Goal: Task Accomplishment & Management: Use online tool/utility

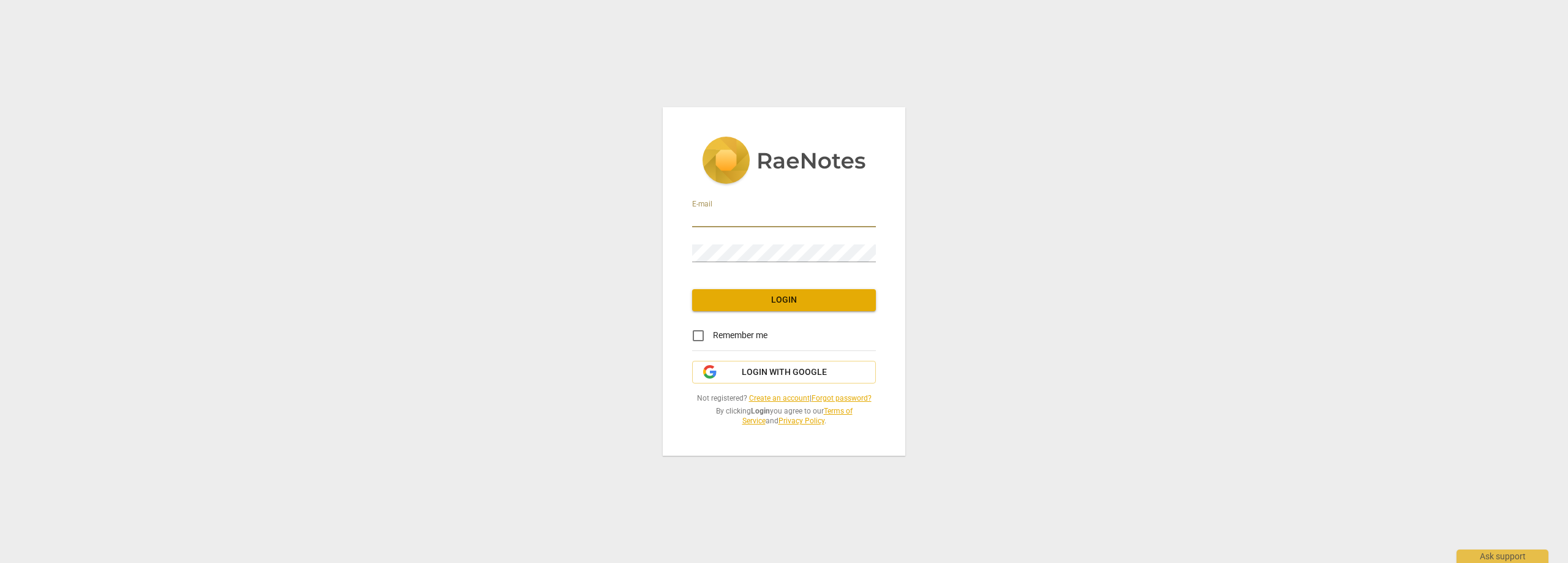
click at [748, 215] on input "email" at bounding box center [784, 218] width 184 height 18
type input "[EMAIL_ADDRESS][DOMAIN_NAME]"
click at [773, 296] on span "Login" at bounding box center [784, 300] width 164 height 12
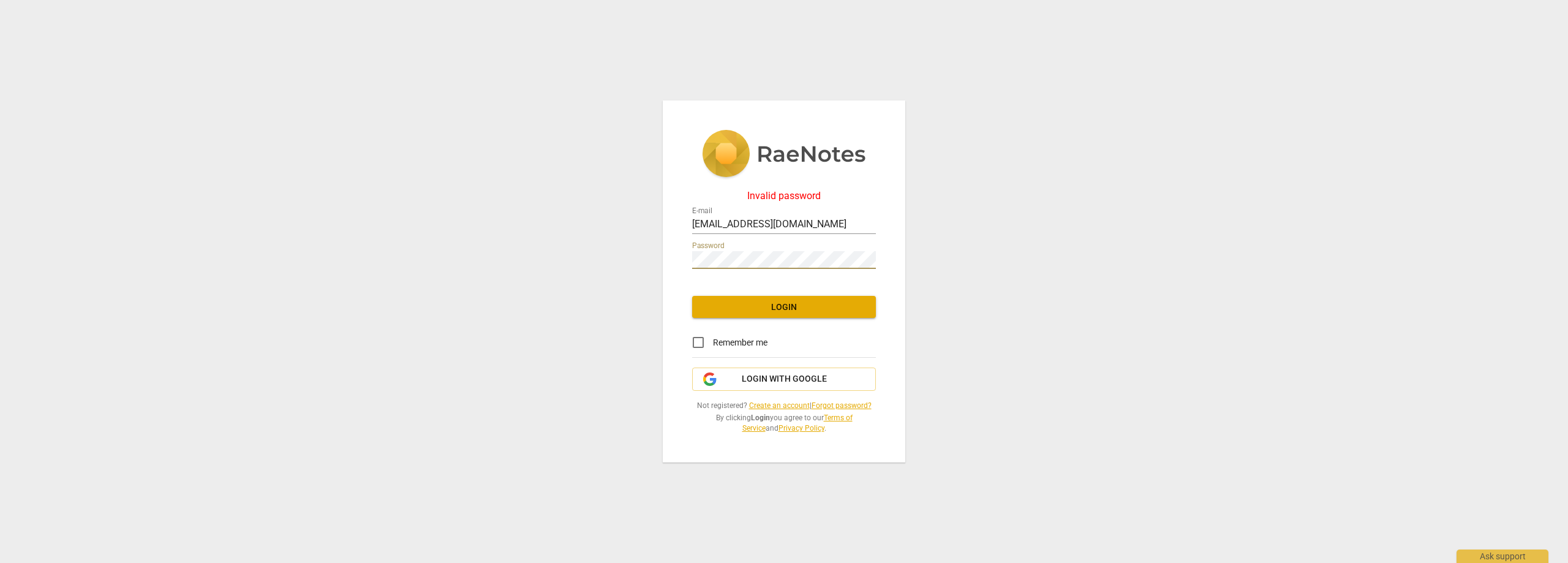
click at [641, 260] on div "Invalid password E-mail [EMAIL_ADDRESS][DOMAIN_NAME] Password Login Remember me…" at bounding box center [784, 282] width 1568 height 563
click at [602, 261] on div "Invalid password E-mail [EMAIL_ADDRESS][DOMAIN_NAME] Password Login Remember me…" at bounding box center [784, 282] width 1568 height 563
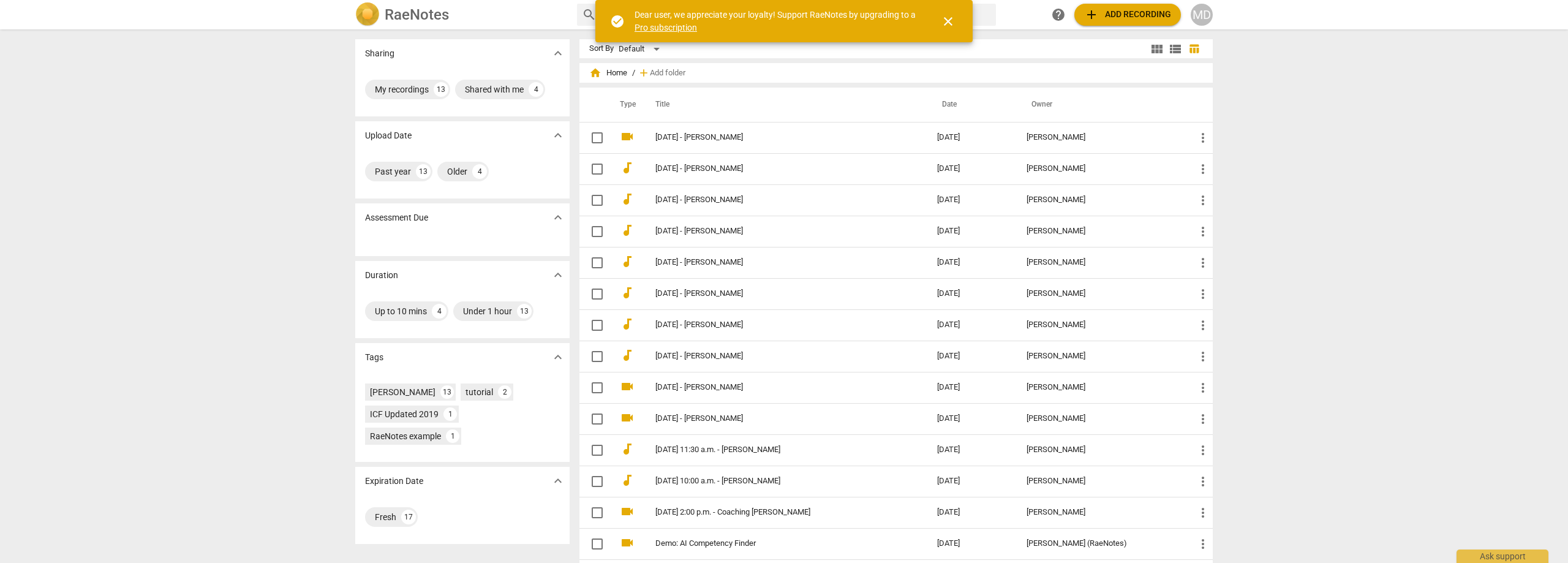
click at [954, 22] on span "close" at bounding box center [948, 22] width 15 height 15
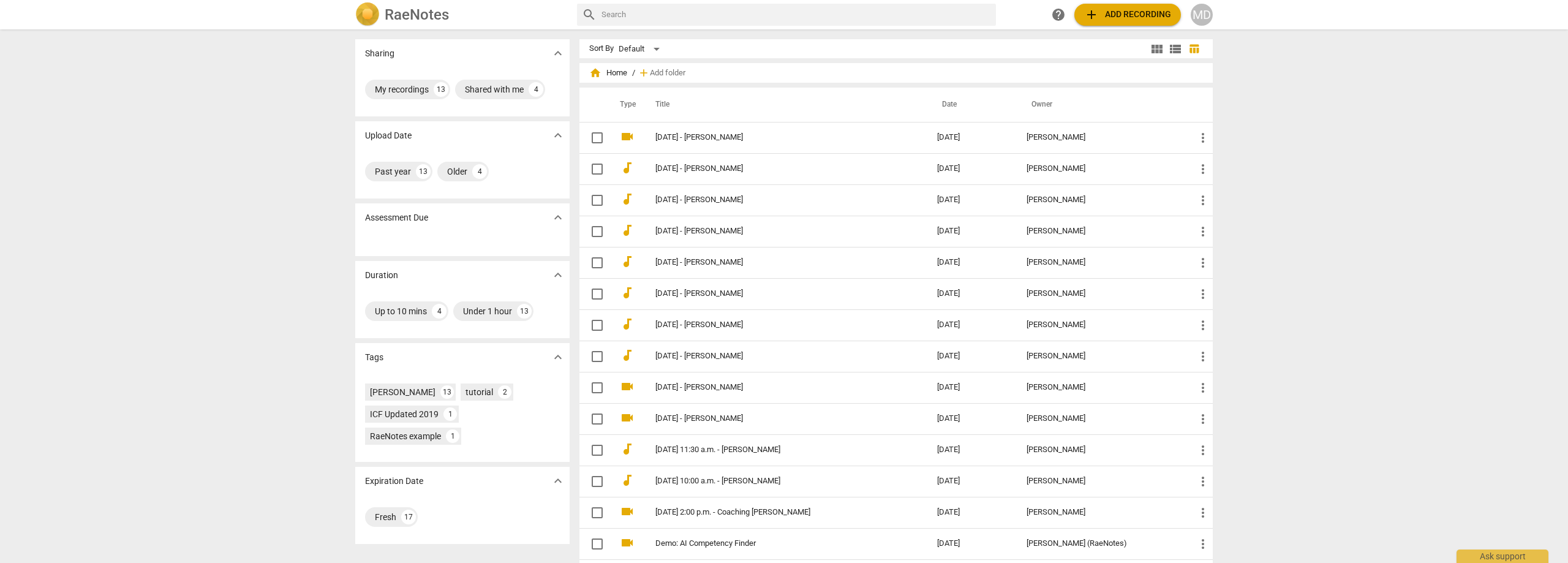
click at [1207, 19] on div "MD" at bounding box center [1202, 15] width 22 height 22
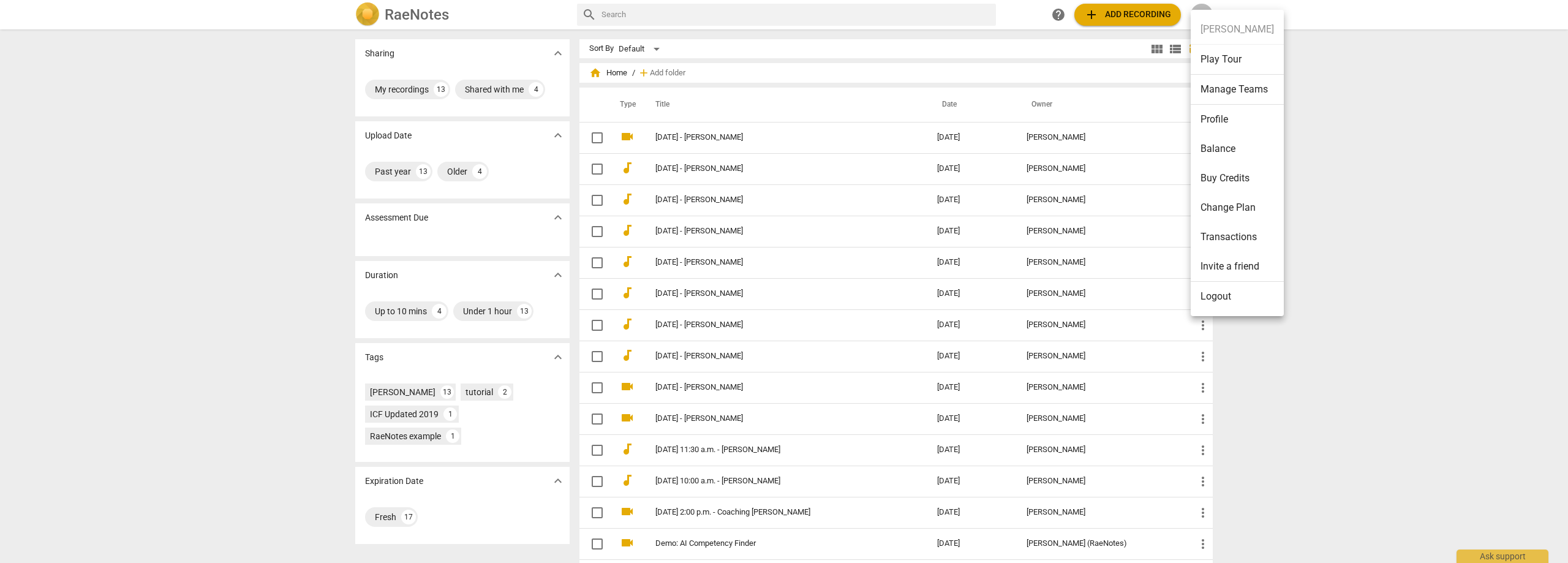
click at [1220, 150] on li "Balance" at bounding box center [1237, 149] width 93 height 29
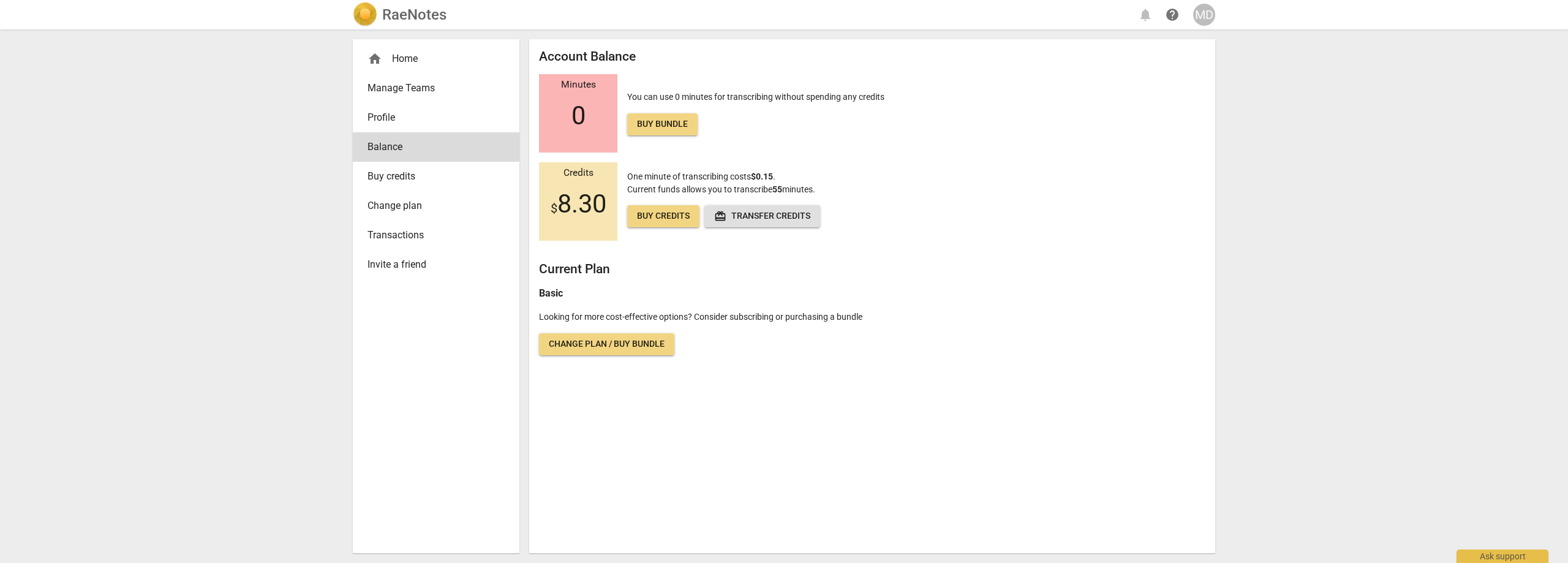
click at [416, 52] on div "home Home" at bounding box center [431, 59] width 127 height 15
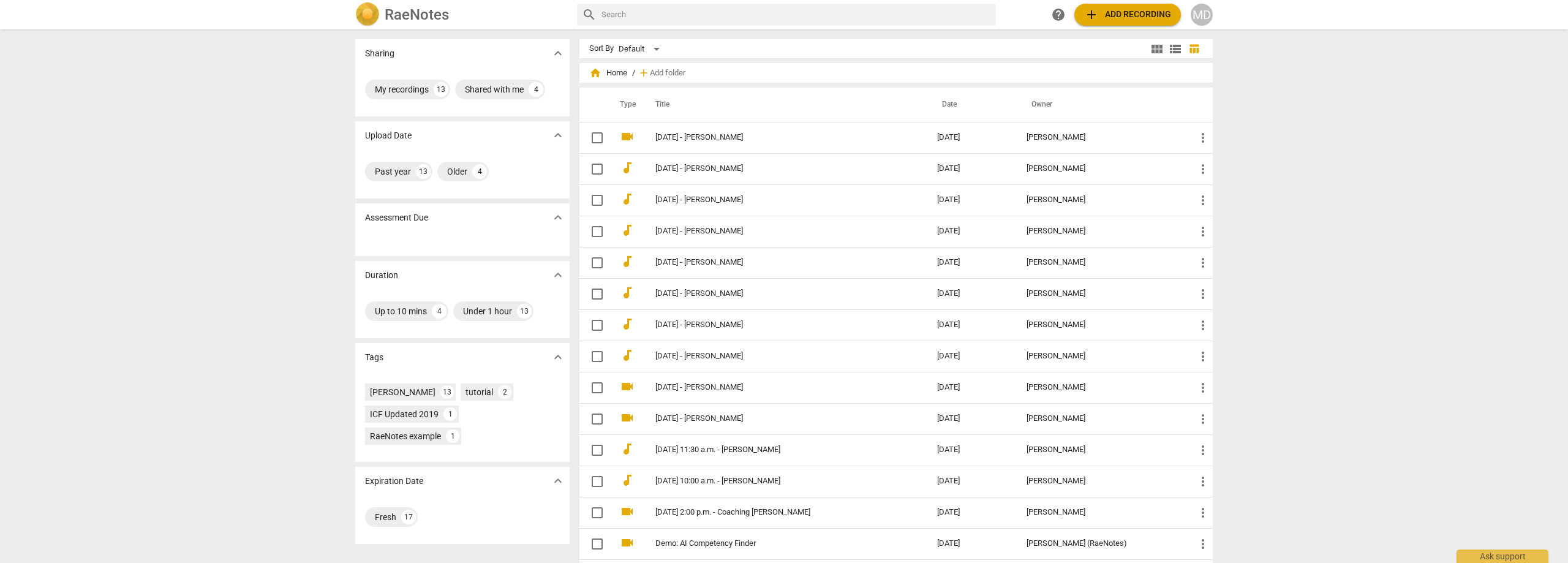
click at [1192, 51] on span "table_chart" at bounding box center [1194, 49] width 11 height 11
click at [1174, 51] on span "view_list" at bounding box center [1176, 50] width 15 height 15
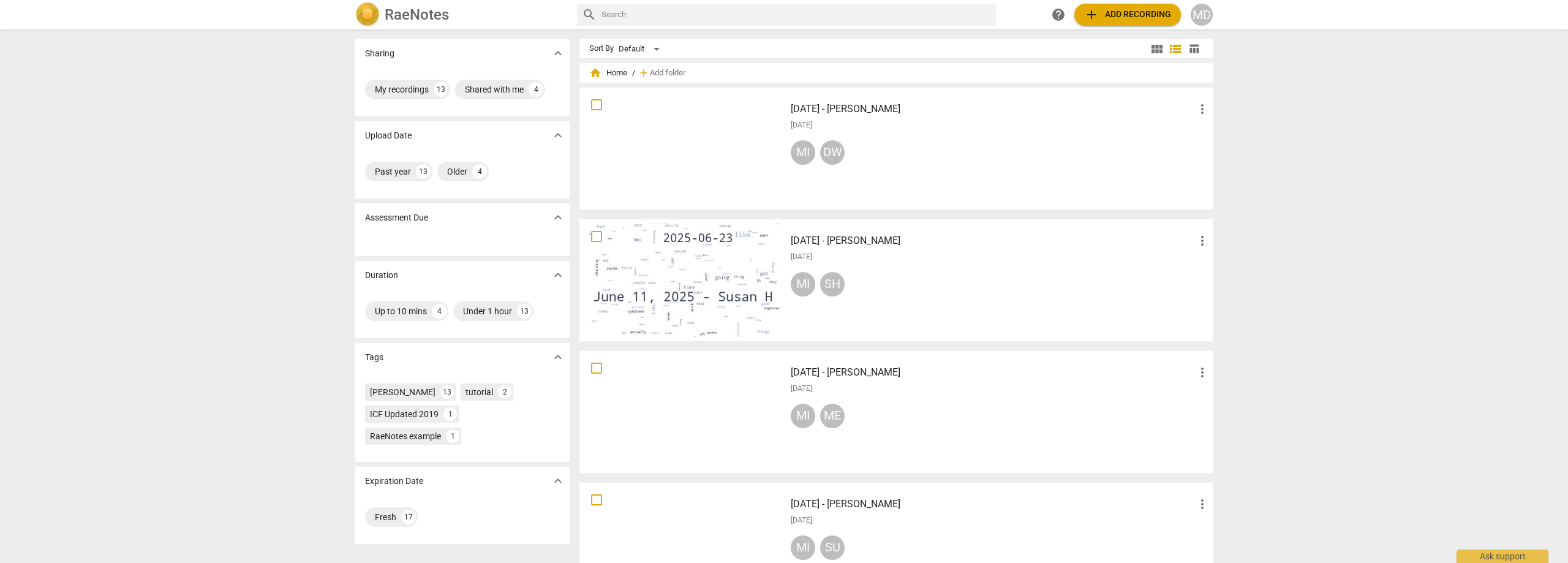
click at [1155, 51] on span "view_module" at bounding box center [1157, 50] width 15 height 15
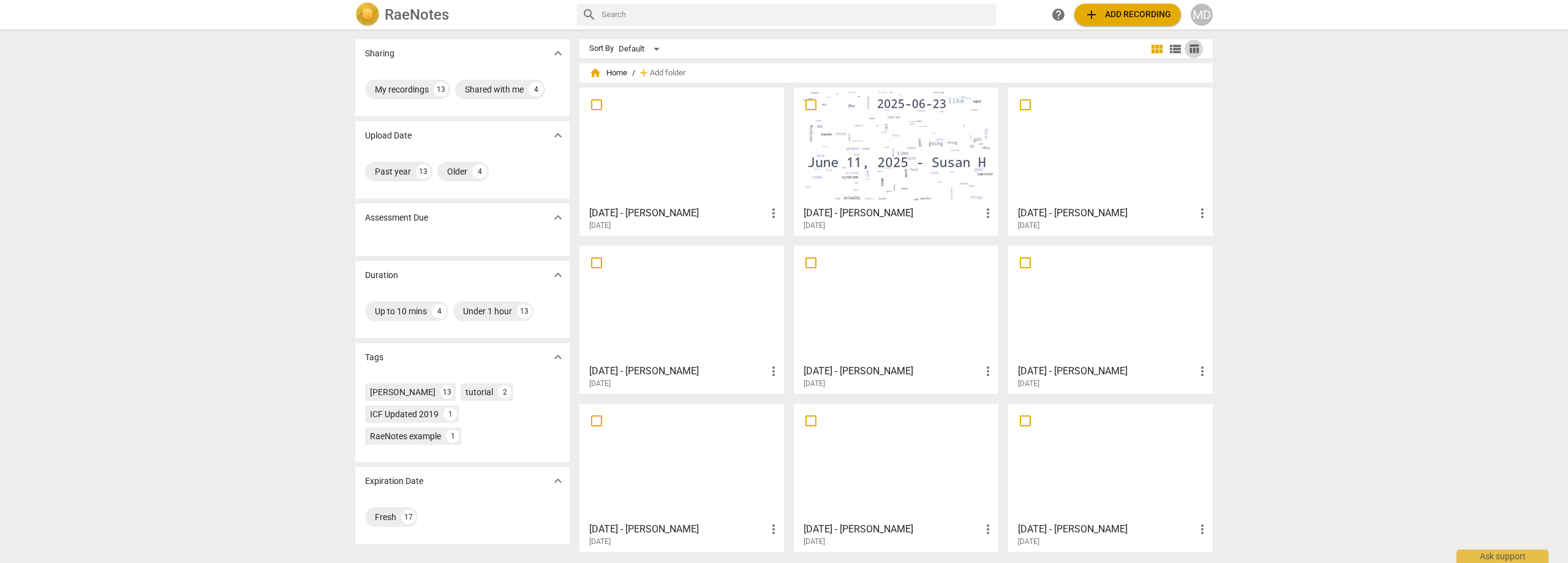
click at [1195, 51] on span "table_chart" at bounding box center [1194, 49] width 11 height 11
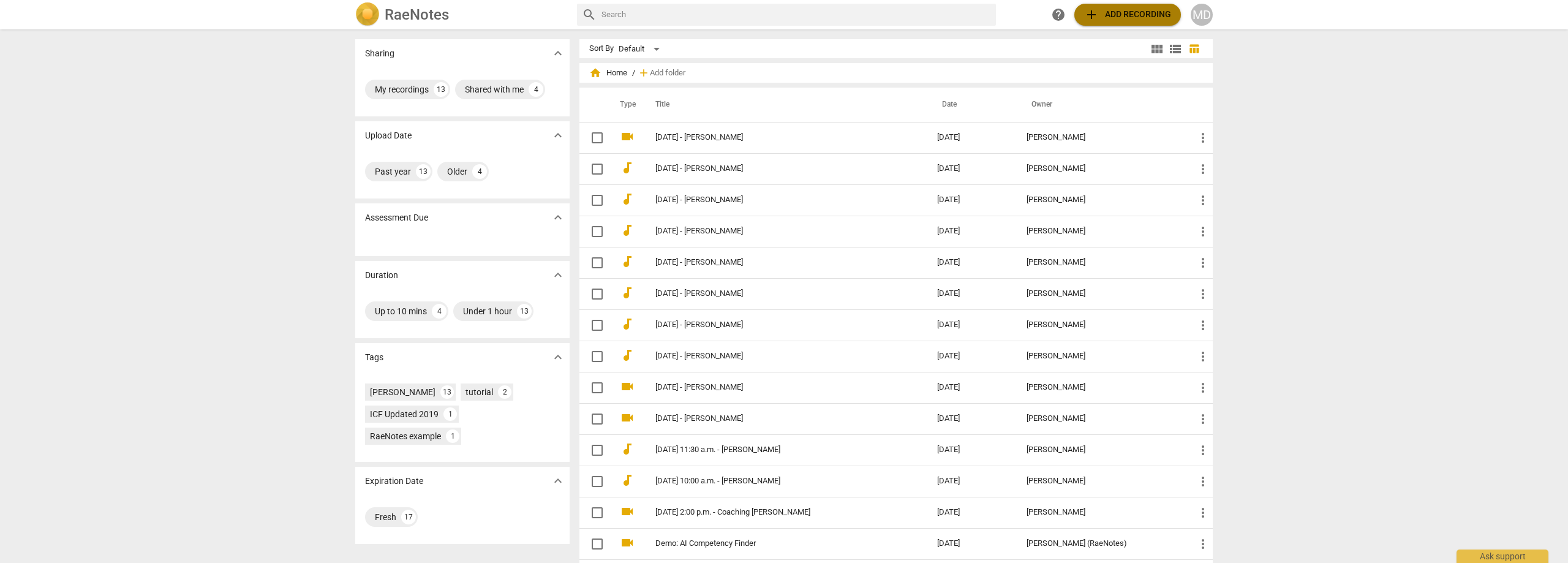
click at [1147, 19] on span "add Add recording" at bounding box center [1127, 15] width 87 height 15
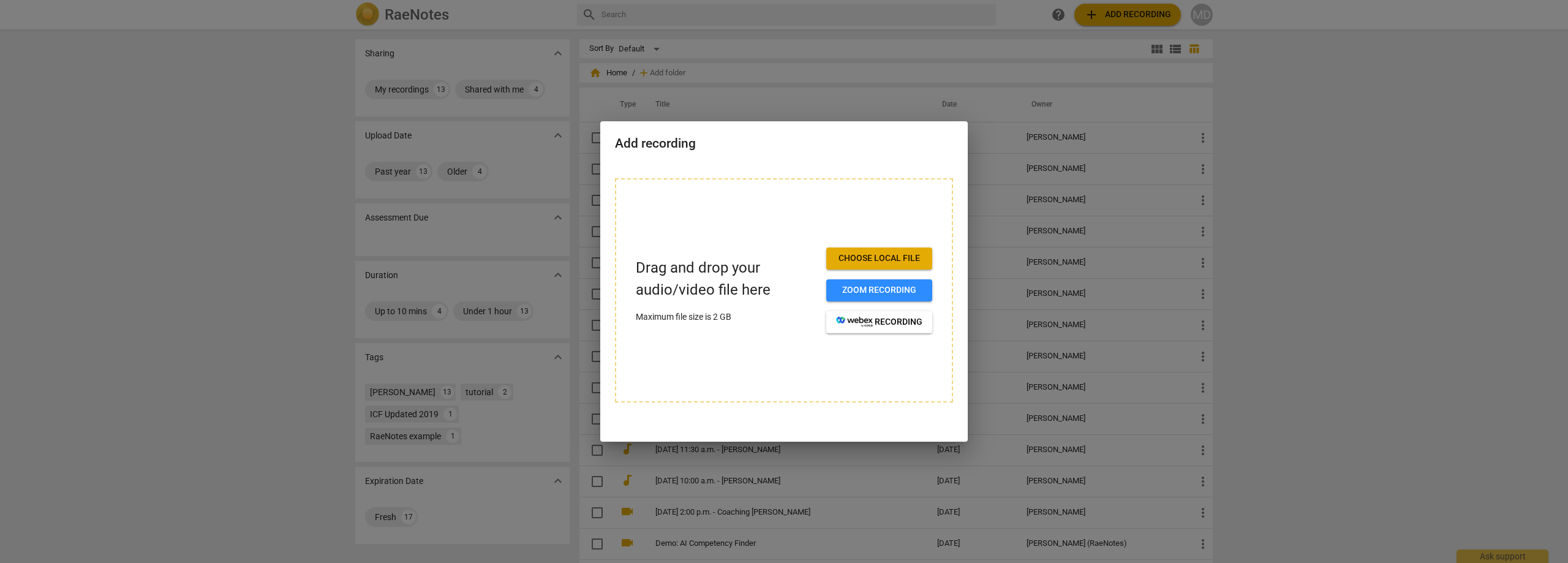
click at [901, 261] on span "Choose local file" at bounding box center [879, 258] width 86 height 12
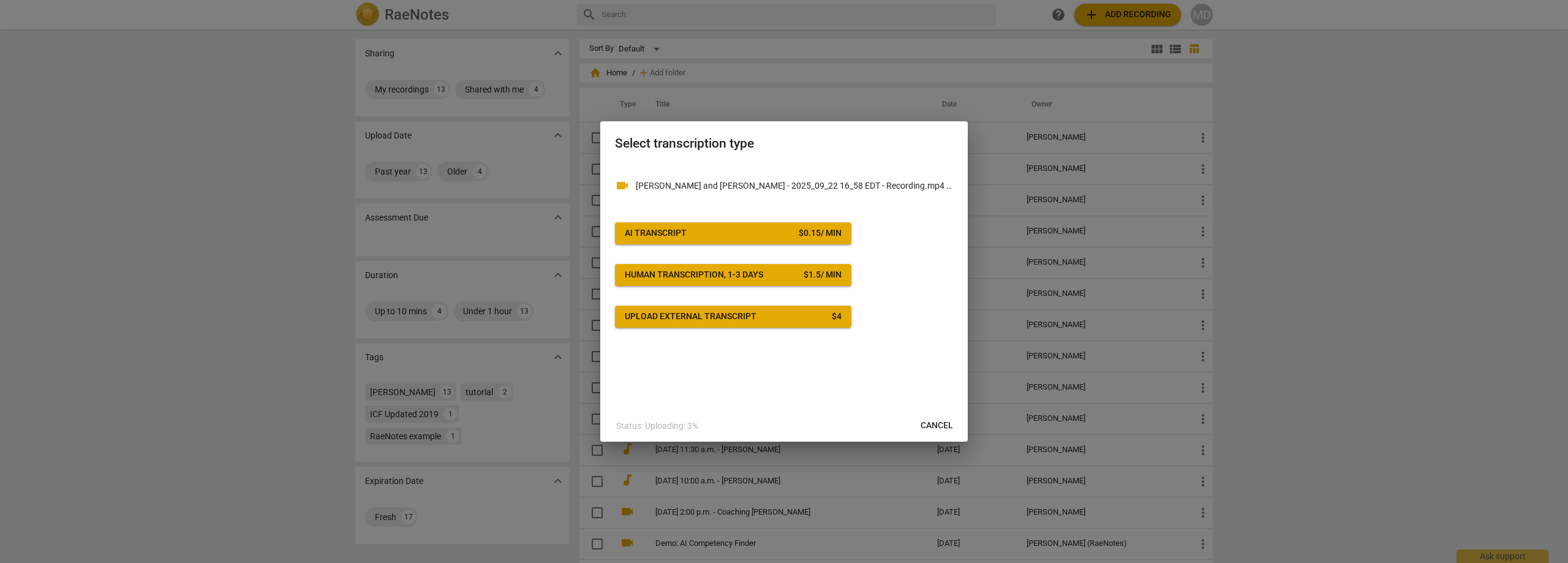
click at [803, 232] on div "$ 0.15 / min" at bounding box center [820, 233] width 43 height 12
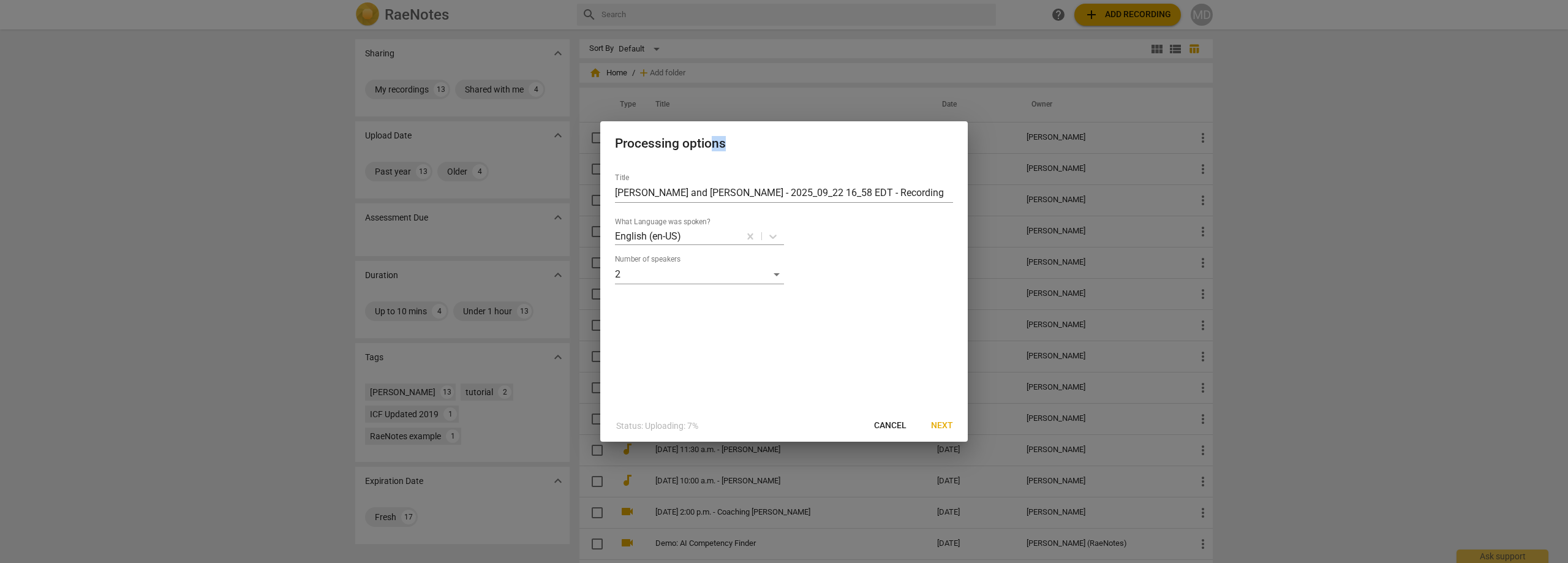
drag, startPoint x: 714, startPoint y: 137, endPoint x: 777, endPoint y: 149, distance: 64.1
click at [777, 149] on h2 "Processing options" at bounding box center [784, 144] width 338 height 15
click at [803, 139] on h2 "Processing options" at bounding box center [784, 144] width 338 height 15
drag, startPoint x: 699, startPoint y: 193, endPoint x: 604, endPoint y: 200, distance: 95.3
click at [604, 200] on div "Title [PERSON_NAME] and [PERSON_NAME] - 2025_09_22 16_58 EDT - Recording What L…" at bounding box center [783, 286] width 367 height 246
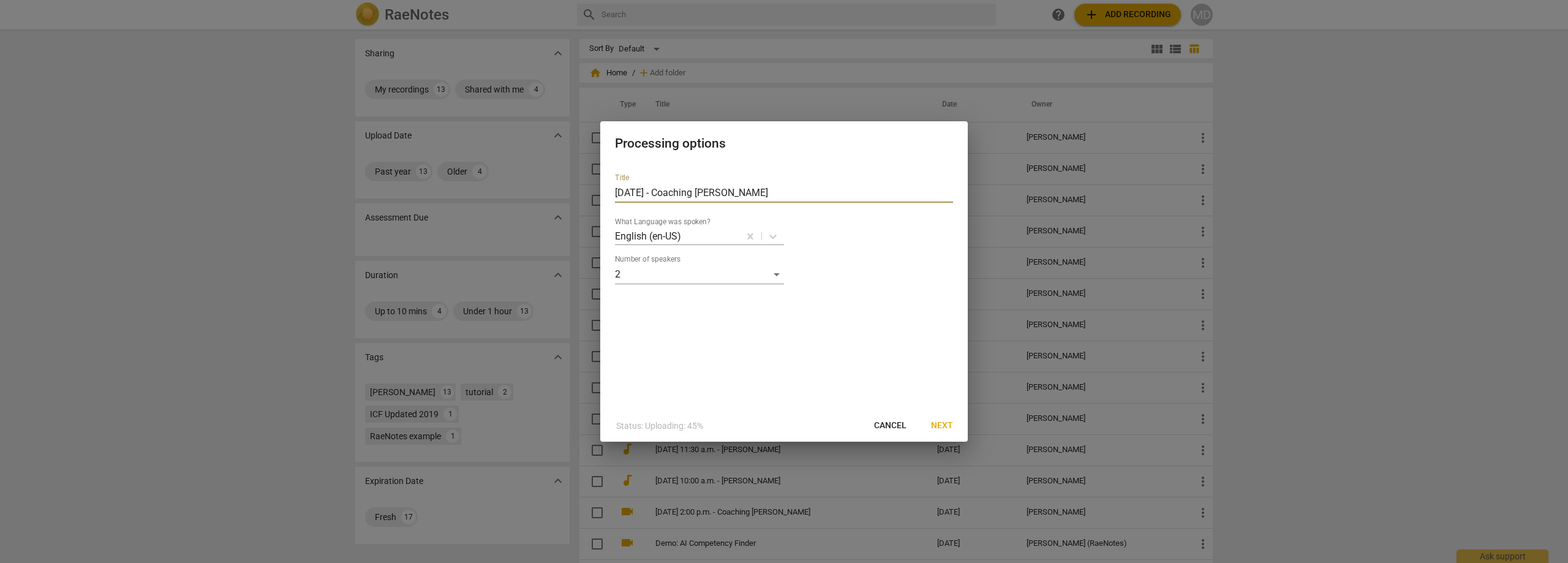
type input "[DATE] - Coaching [PERSON_NAME]"
click at [949, 426] on span "Next" at bounding box center [942, 426] width 22 height 12
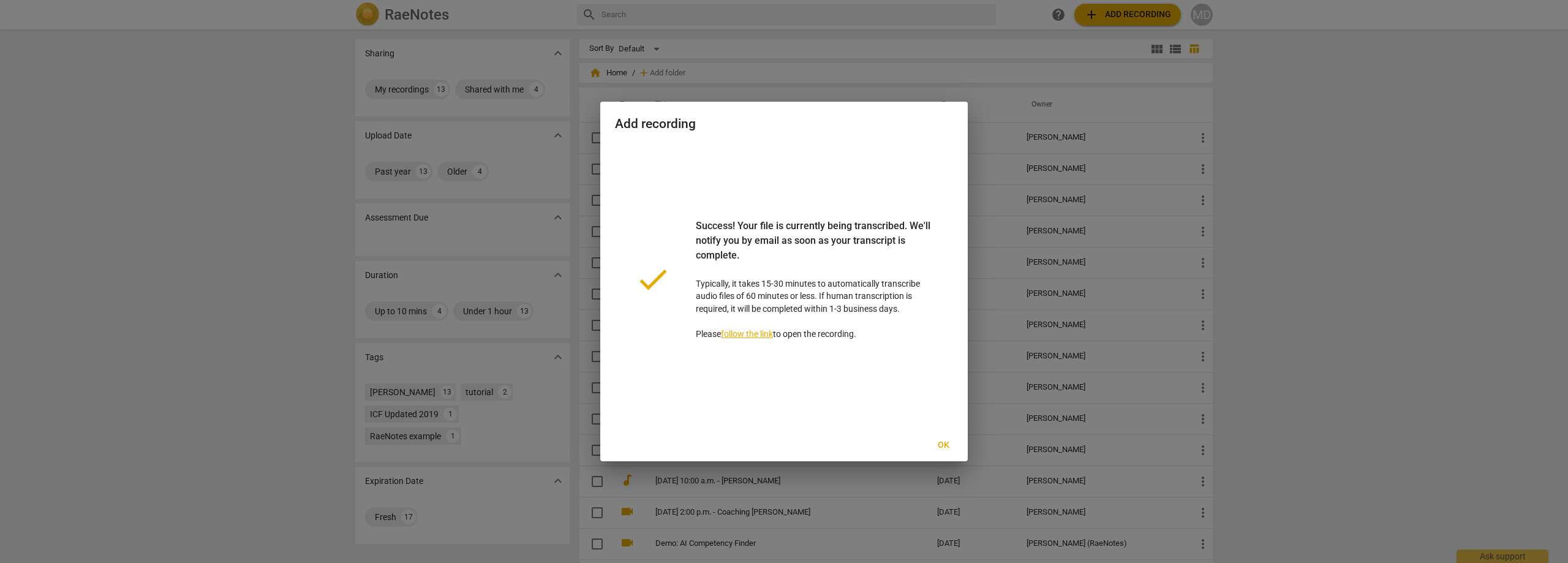
click at [948, 444] on span "Ok" at bounding box center [943, 445] width 20 height 12
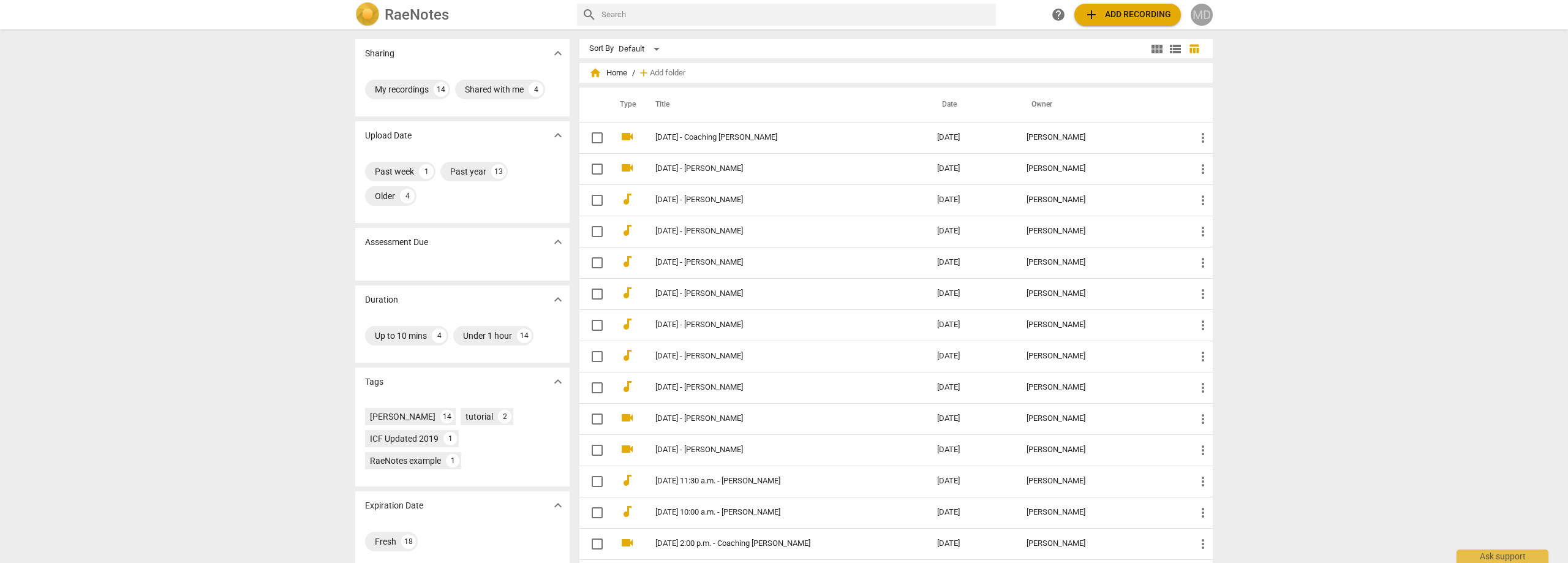
click at [1206, 19] on div "MD" at bounding box center [1202, 15] width 22 height 22
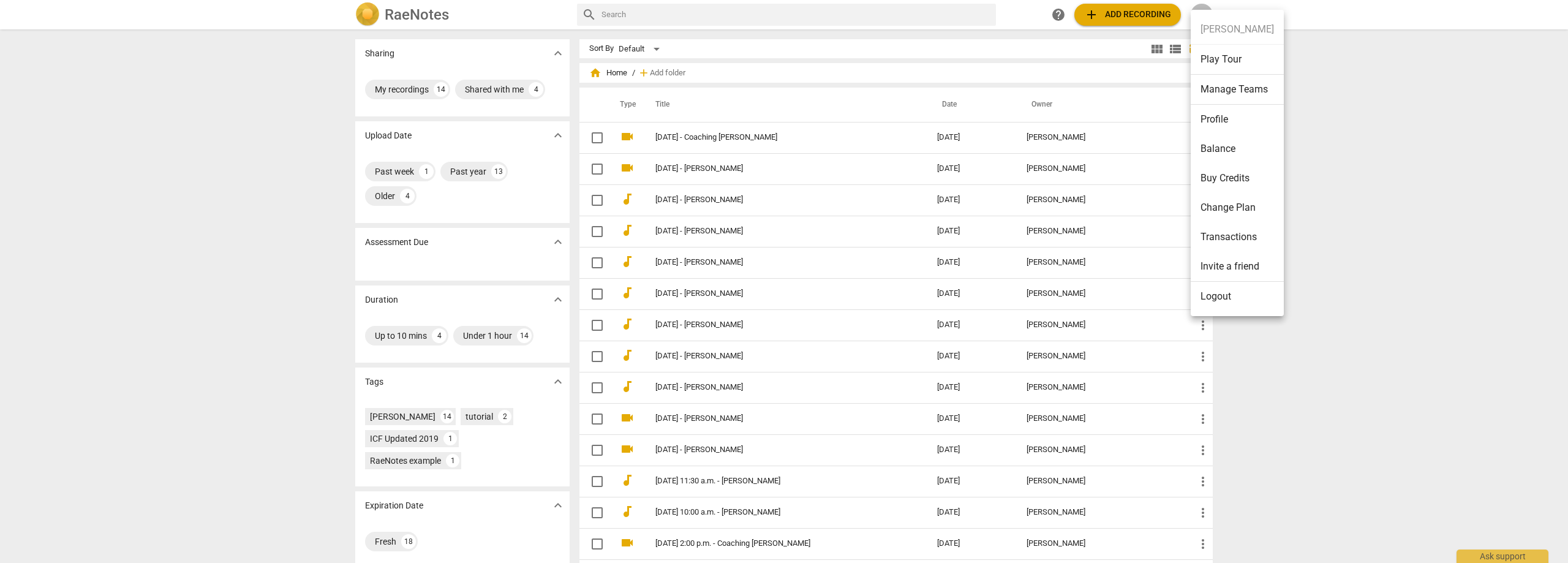
click at [1220, 298] on li "Logout" at bounding box center [1237, 296] width 93 height 29
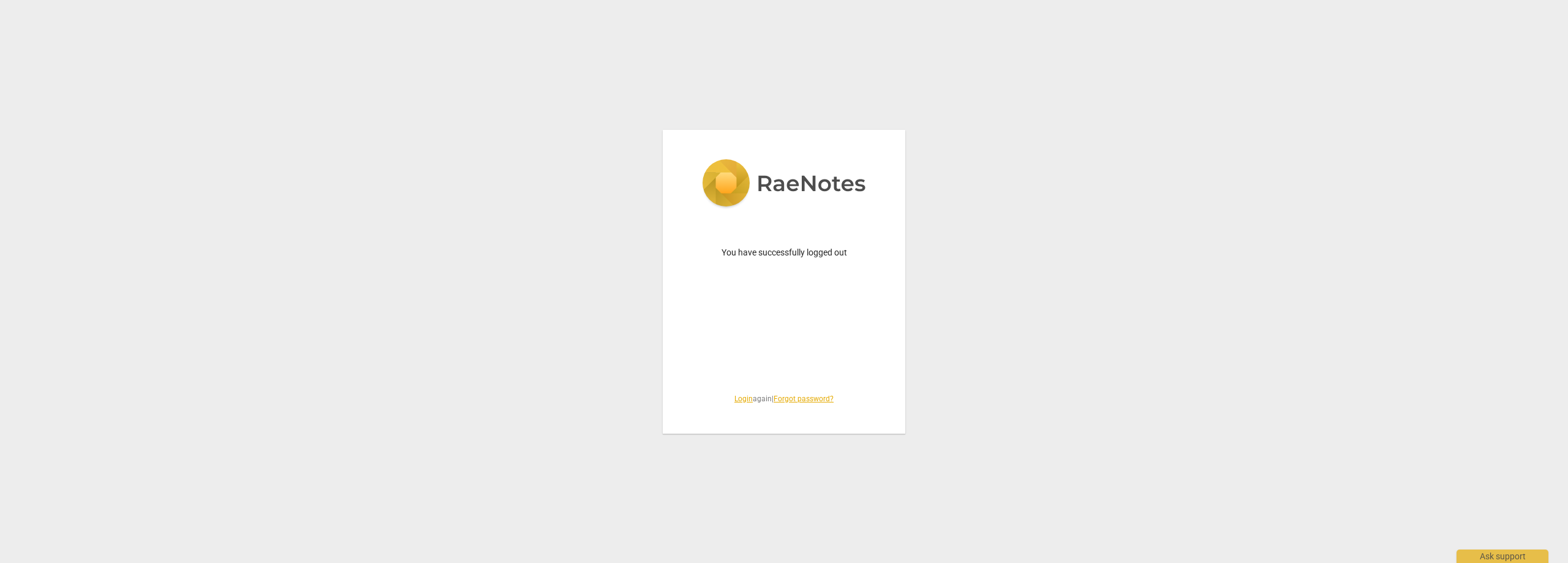
click at [734, 403] on link "Login" at bounding box center [744, 398] width 19 height 8
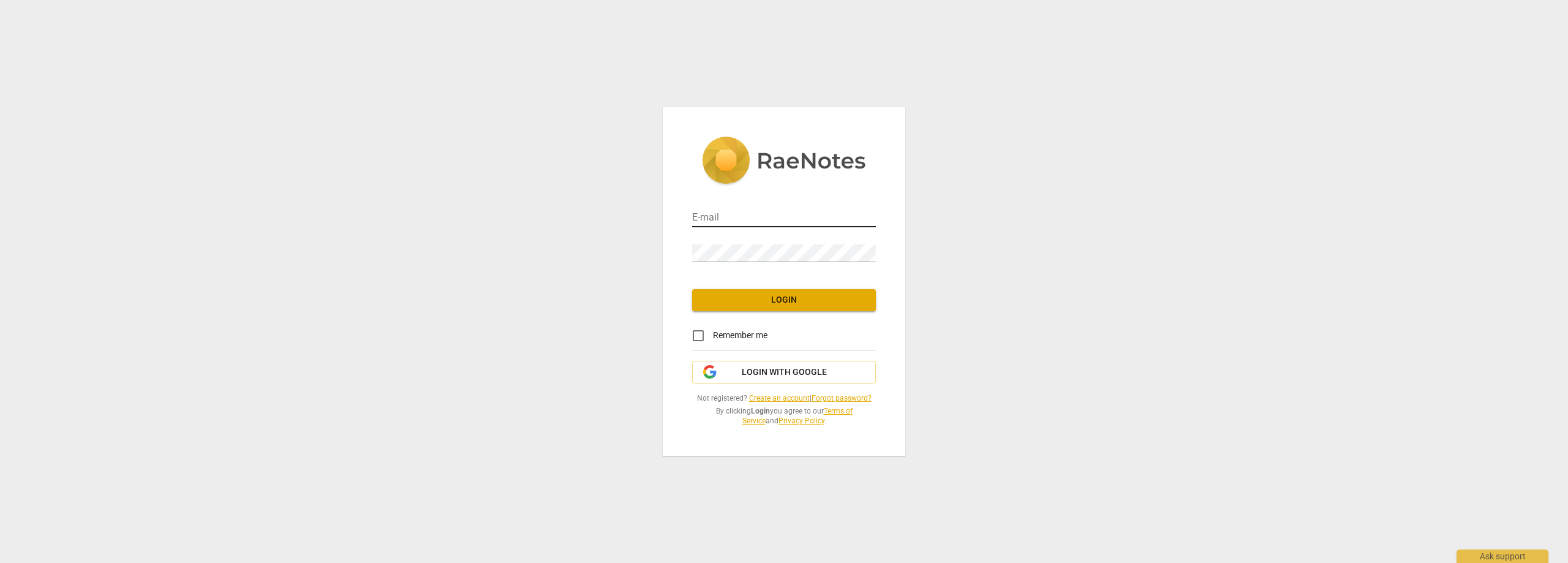
click at [725, 219] on input "email" at bounding box center [784, 218] width 184 height 18
type input "[EMAIL_ADDRESS][DOMAIN_NAME]"
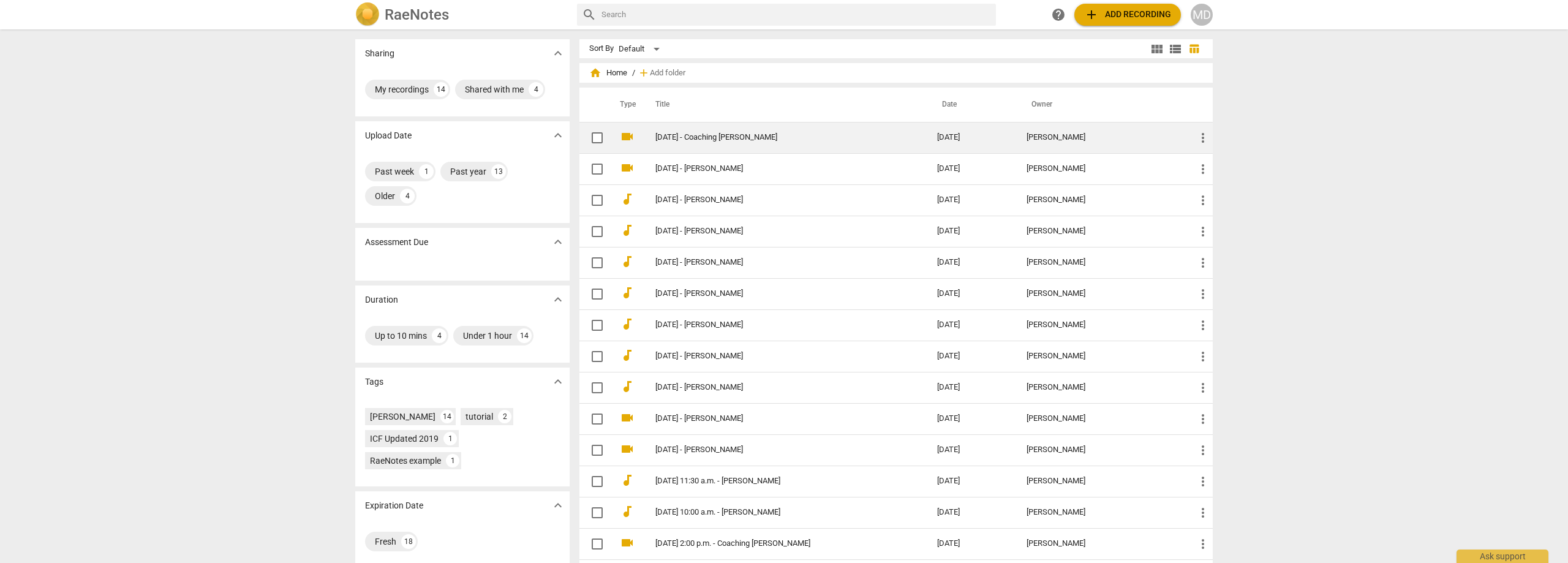
click at [726, 134] on link "[DATE] - Coaching [PERSON_NAME]" at bounding box center [774, 137] width 237 height 9
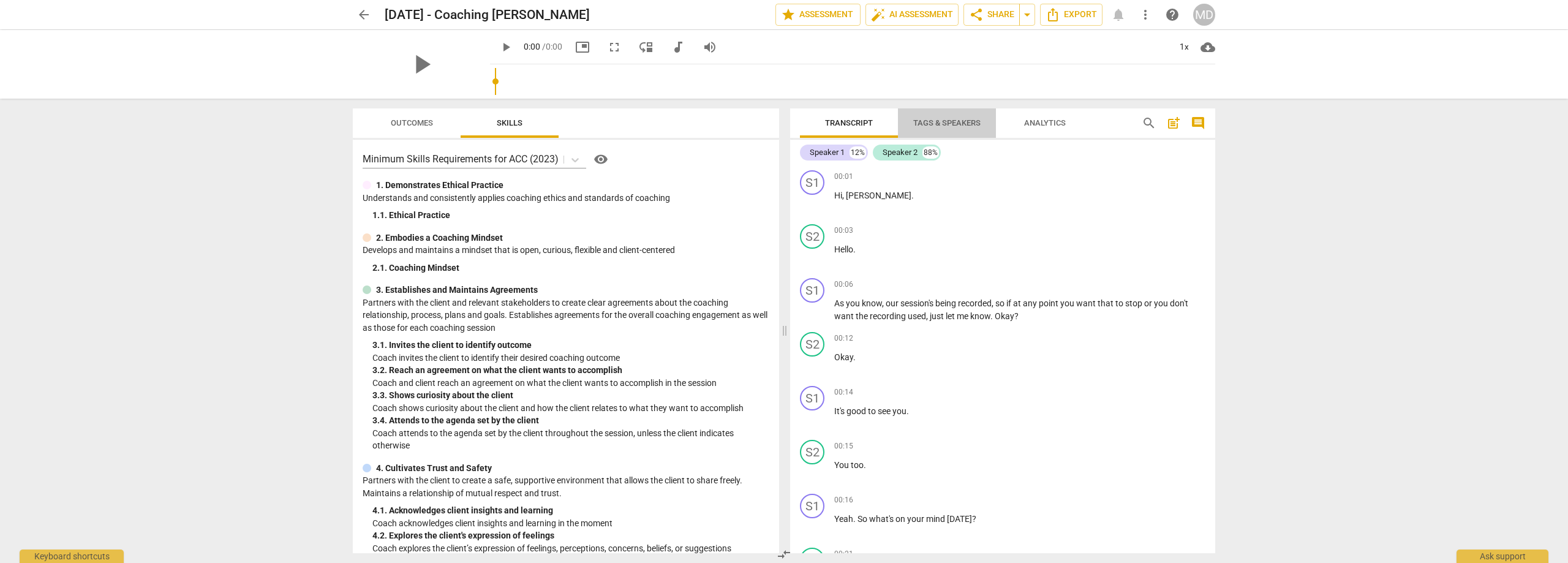
click at [950, 122] on span "Tags & Speakers" at bounding box center [947, 123] width 67 height 9
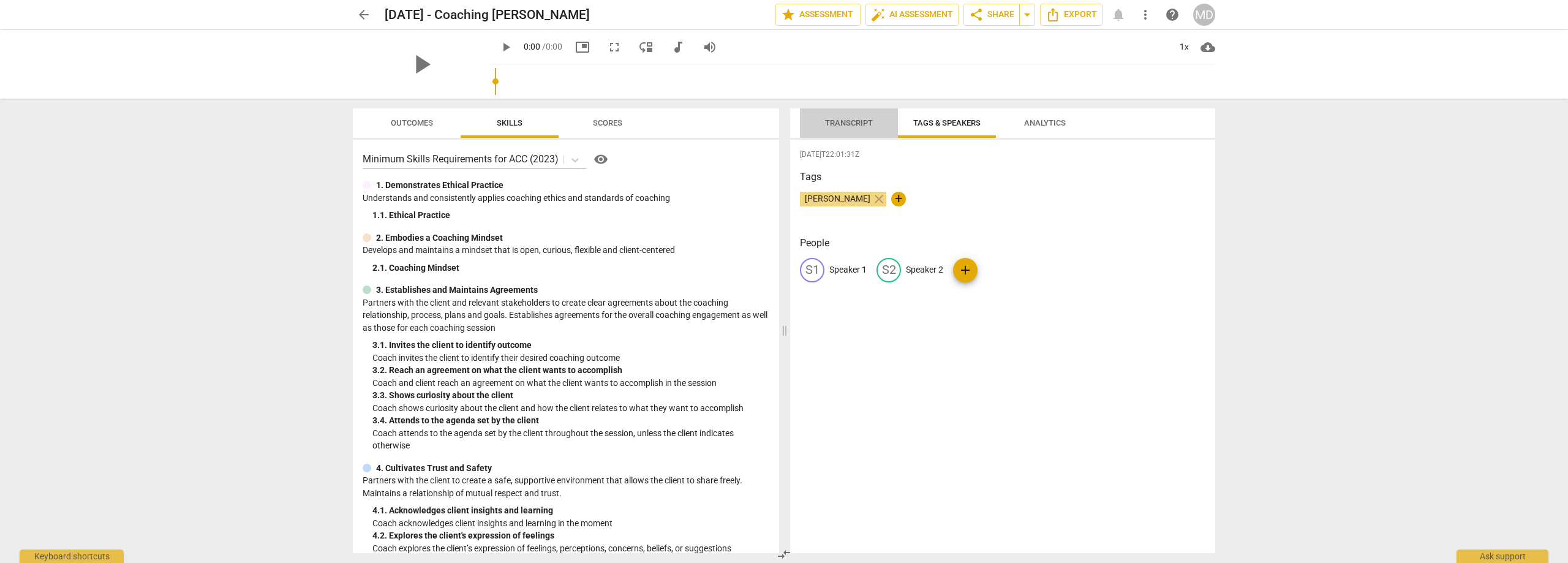
click at [844, 118] on span "Transcript" at bounding box center [848, 123] width 48 height 9
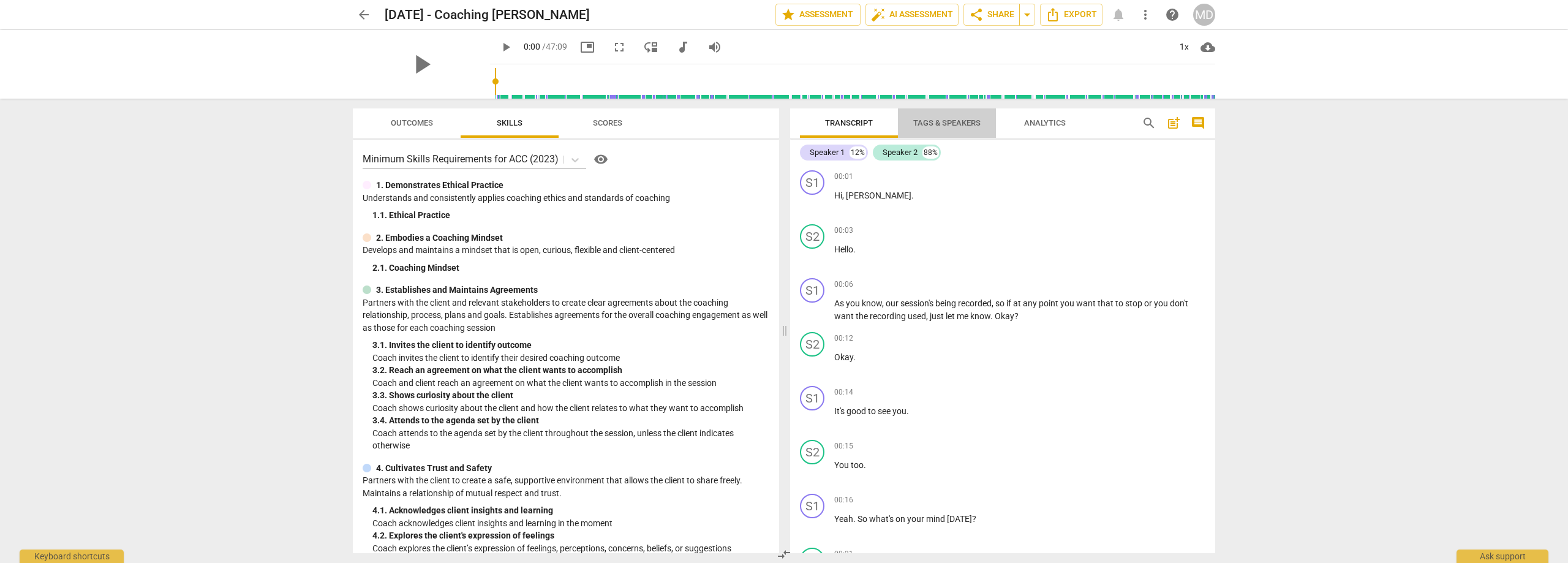
click at [945, 126] on span "Tags & Speakers" at bounding box center [947, 123] width 67 height 9
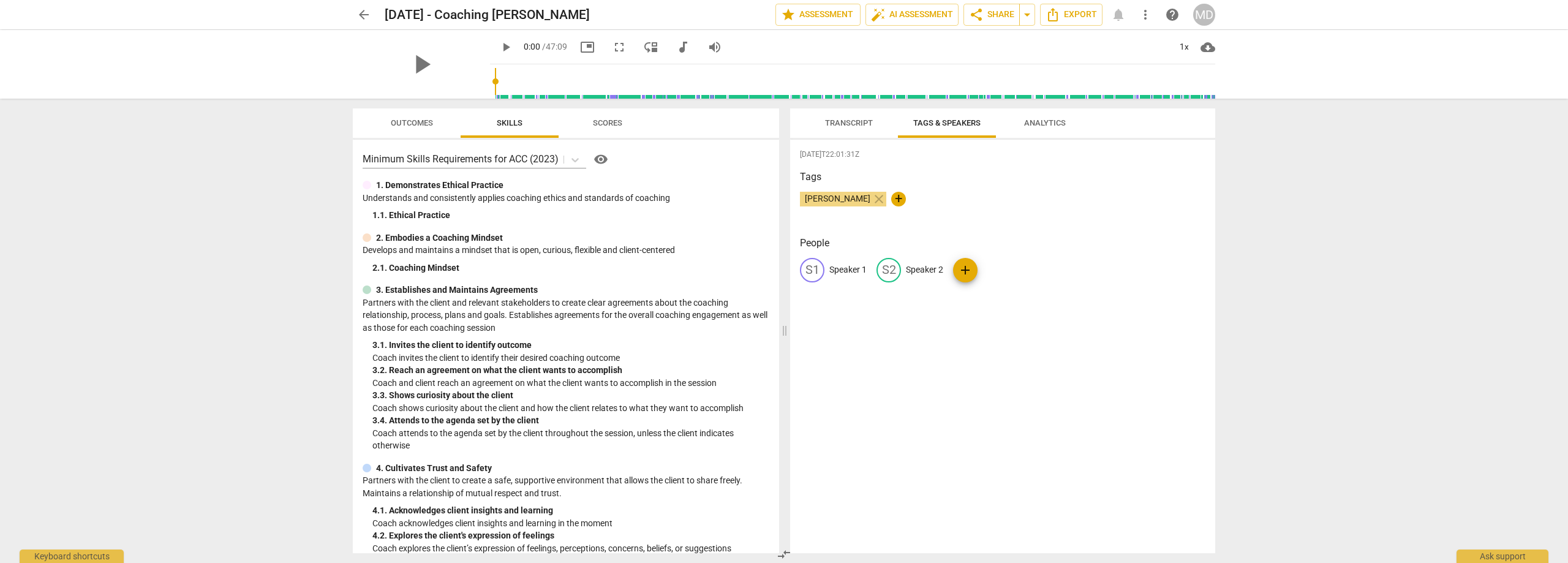
click at [852, 274] on p "Speaker 1" at bounding box center [848, 270] width 37 height 13
type input "[PERSON_NAME]"
click at [1007, 268] on p "Speaker 2" at bounding box center [1005, 270] width 37 height 13
type input "[PERSON_NAME]"
click at [841, 126] on span "Transcript" at bounding box center [848, 123] width 48 height 9
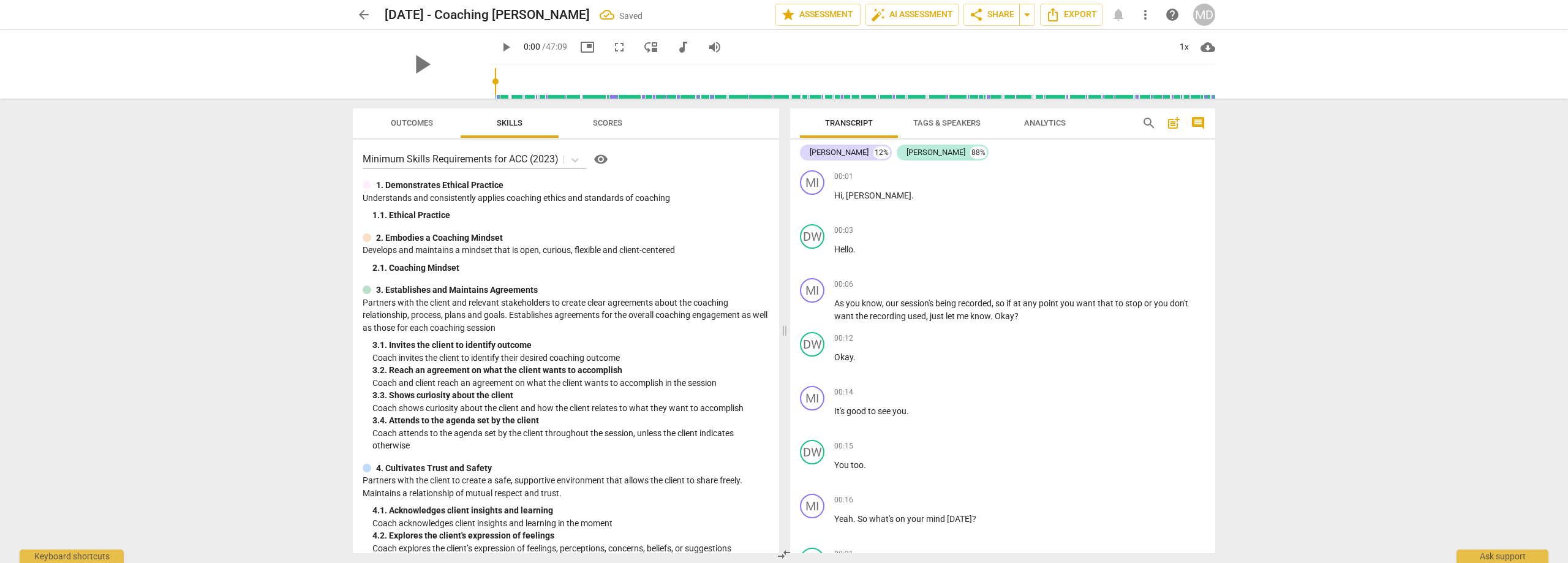
click at [421, 123] on span "Outcomes" at bounding box center [411, 123] width 42 height 9
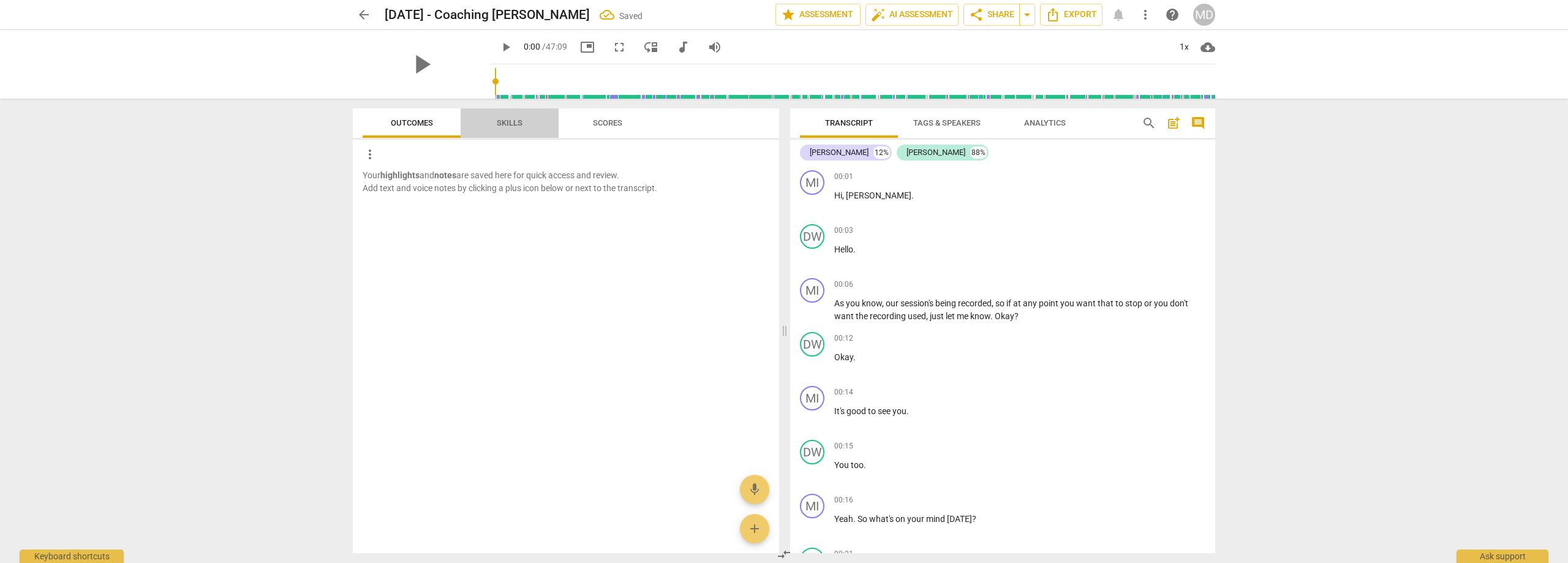
click at [523, 122] on span "Skills" at bounding box center [509, 123] width 55 height 17
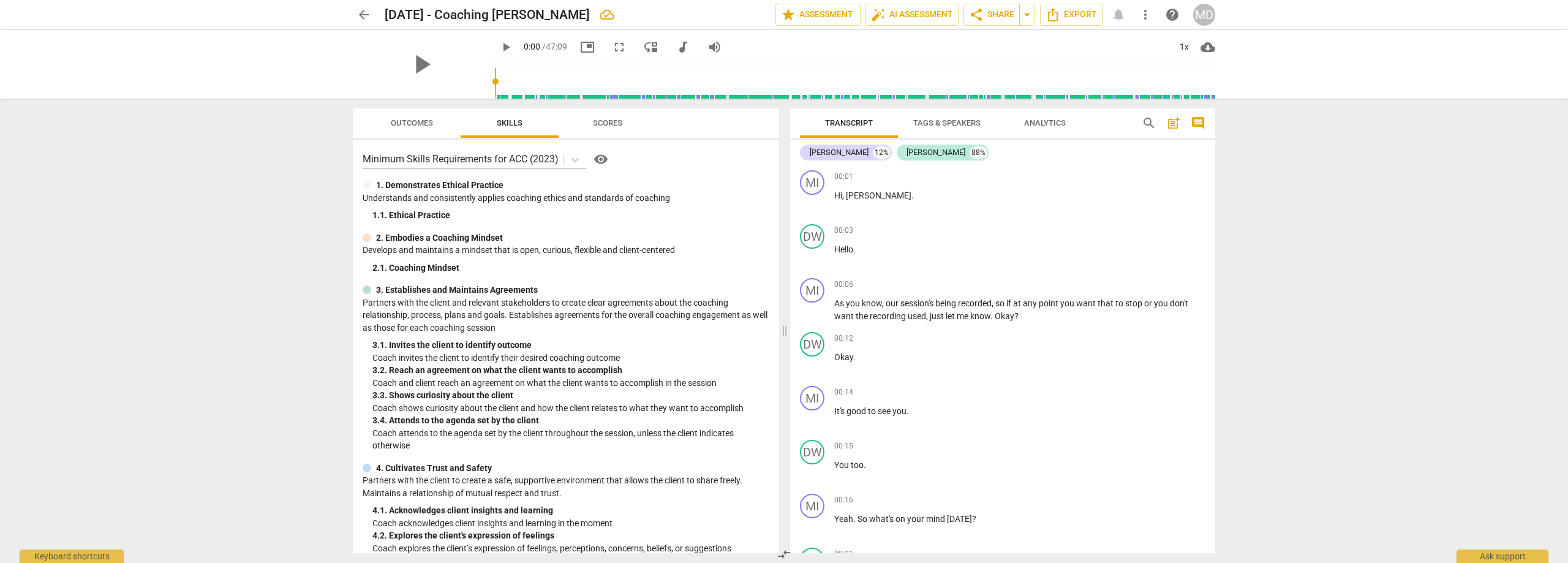
click at [601, 127] on span "Scores" at bounding box center [607, 123] width 59 height 17
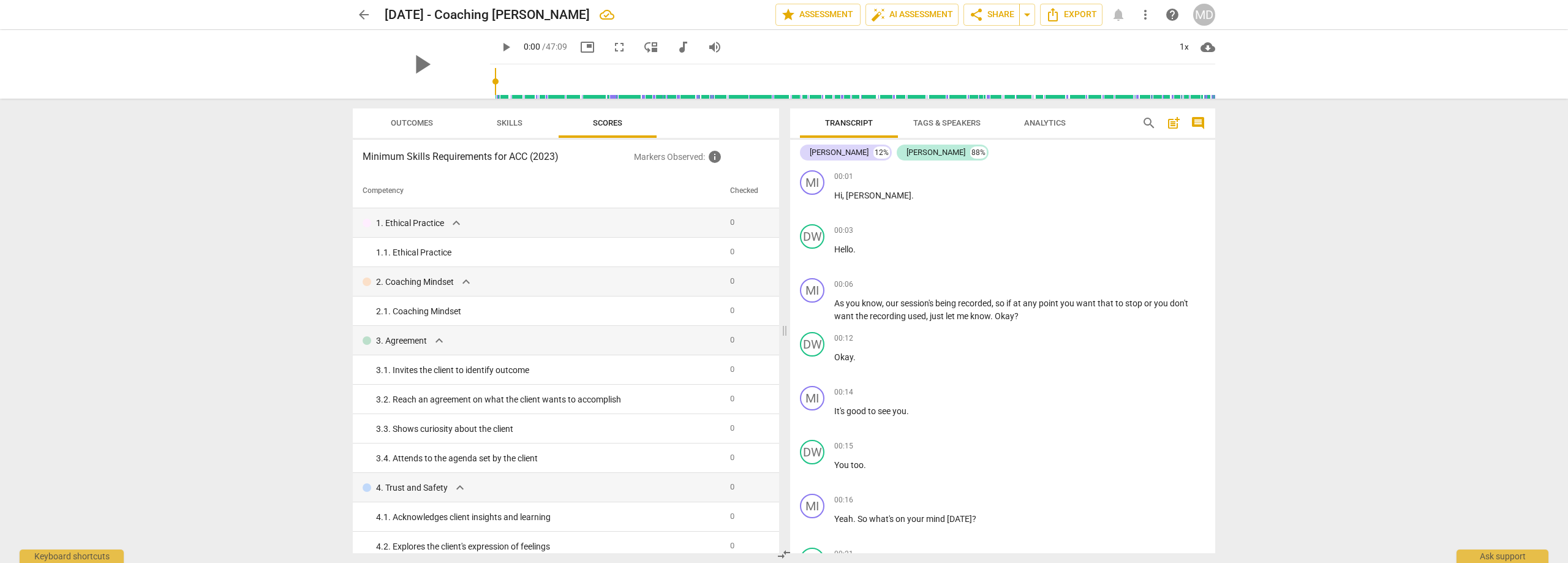
click at [430, 121] on span "Outcomes" at bounding box center [411, 123] width 42 height 9
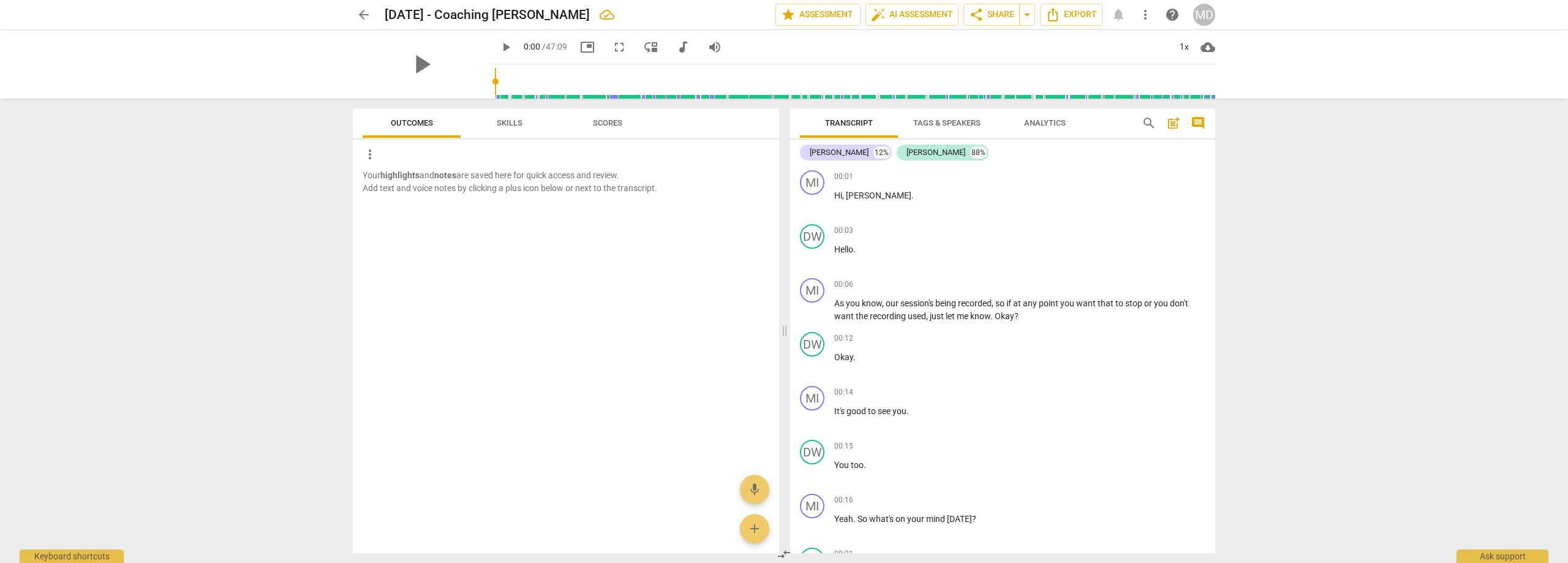
click at [1055, 123] on span "Analytics" at bounding box center [1045, 123] width 42 height 9
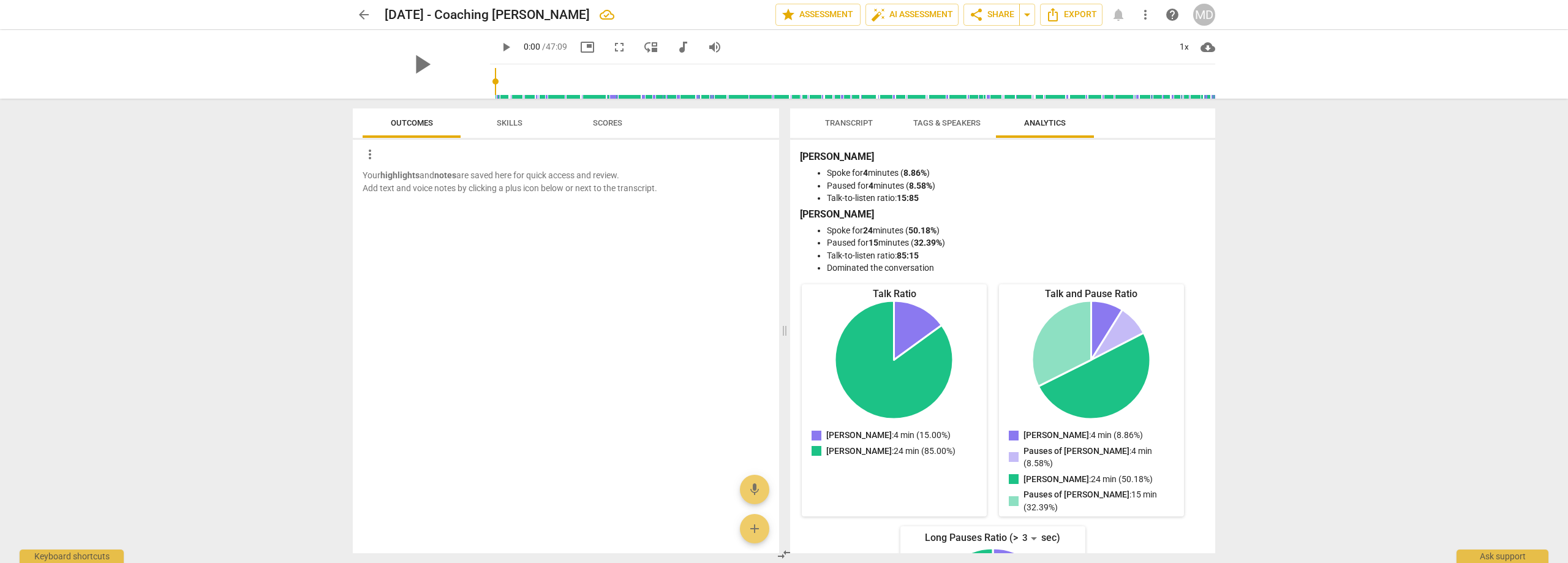
click at [850, 122] on span "Transcript" at bounding box center [848, 123] width 48 height 9
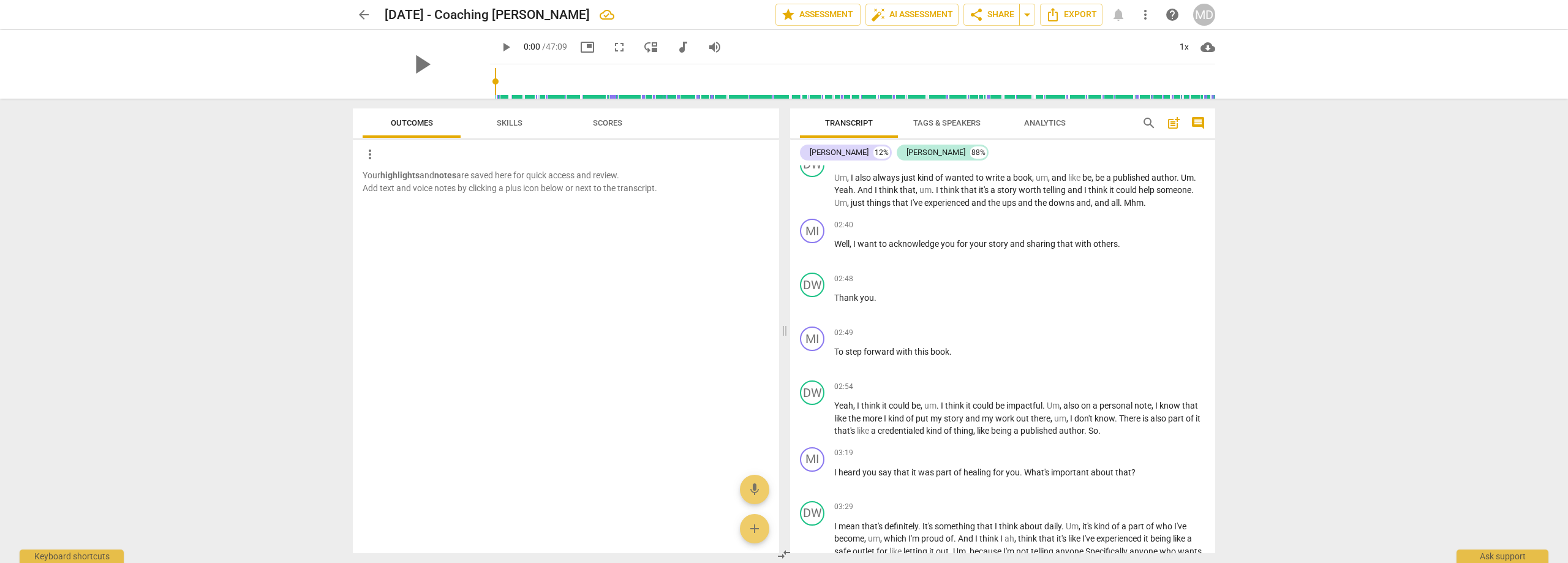
scroll to position [736, 0]
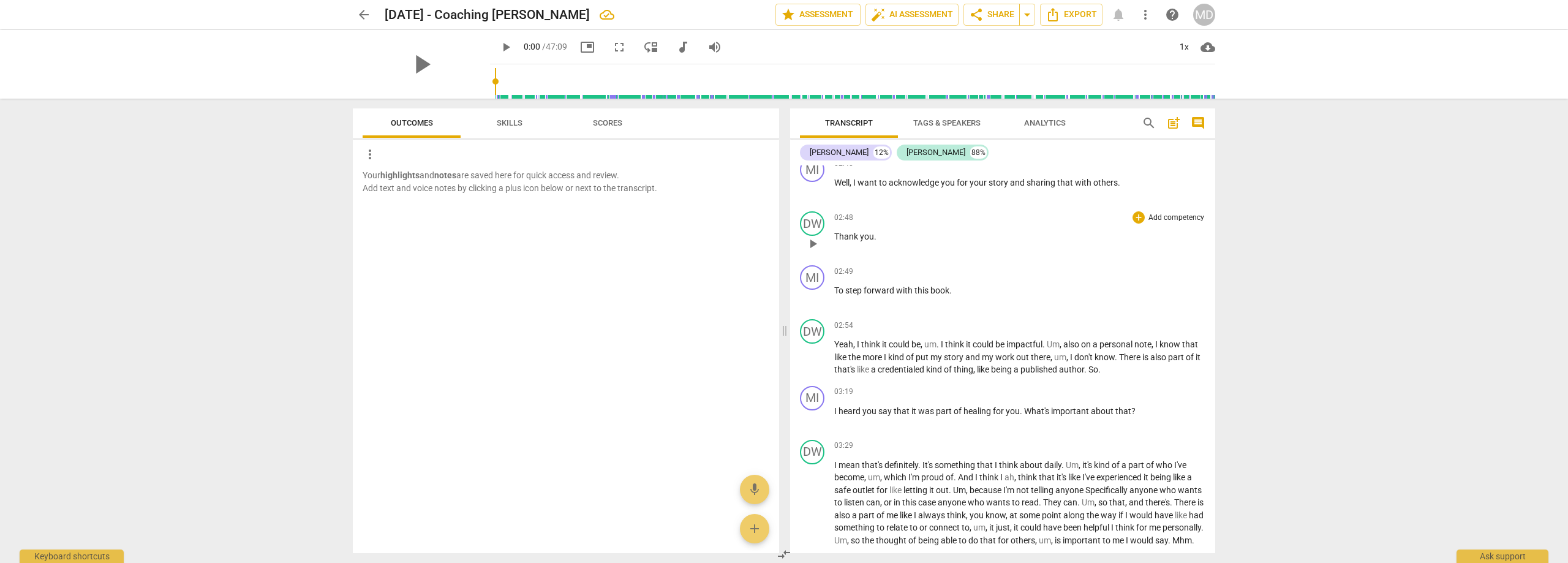
click at [813, 245] on span "play_arrow" at bounding box center [813, 244] width 15 height 15
click at [814, 245] on span "pause" at bounding box center [813, 244] width 15 height 15
click at [810, 190] on span "play_arrow" at bounding box center [813, 190] width 15 height 15
click at [819, 354] on span "pause" at bounding box center [813, 358] width 15 height 15
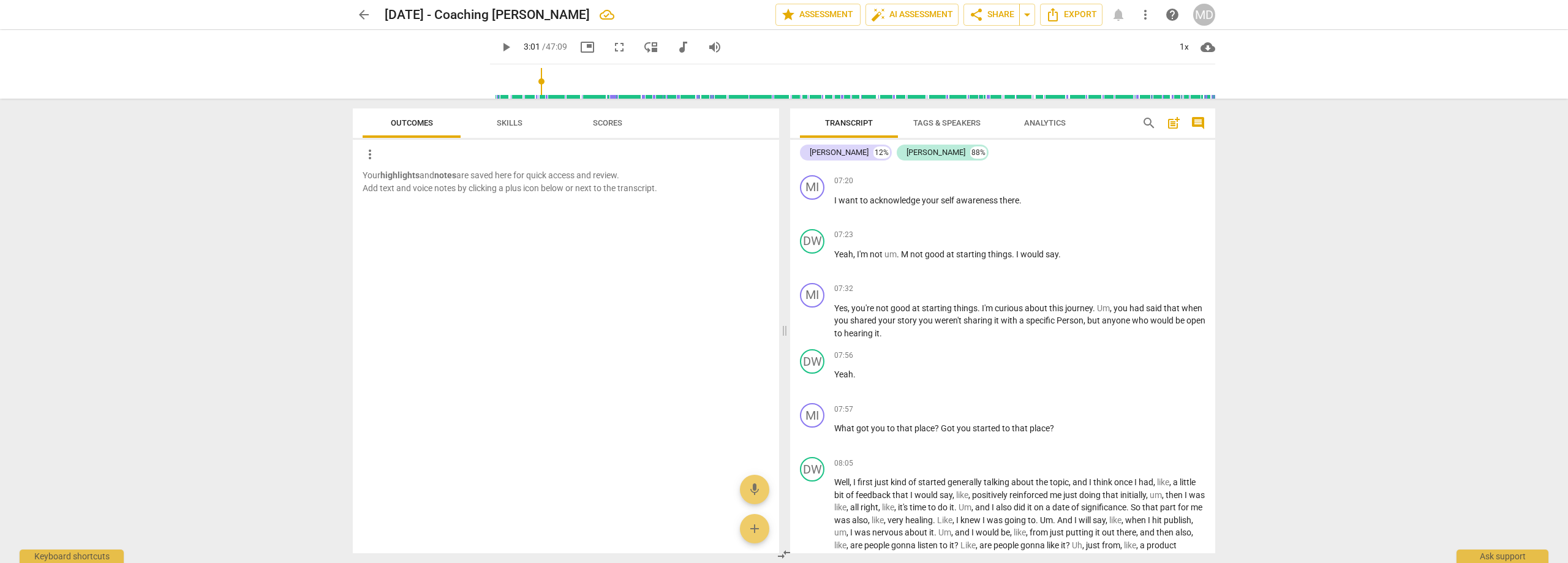
scroll to position [1533, 0]
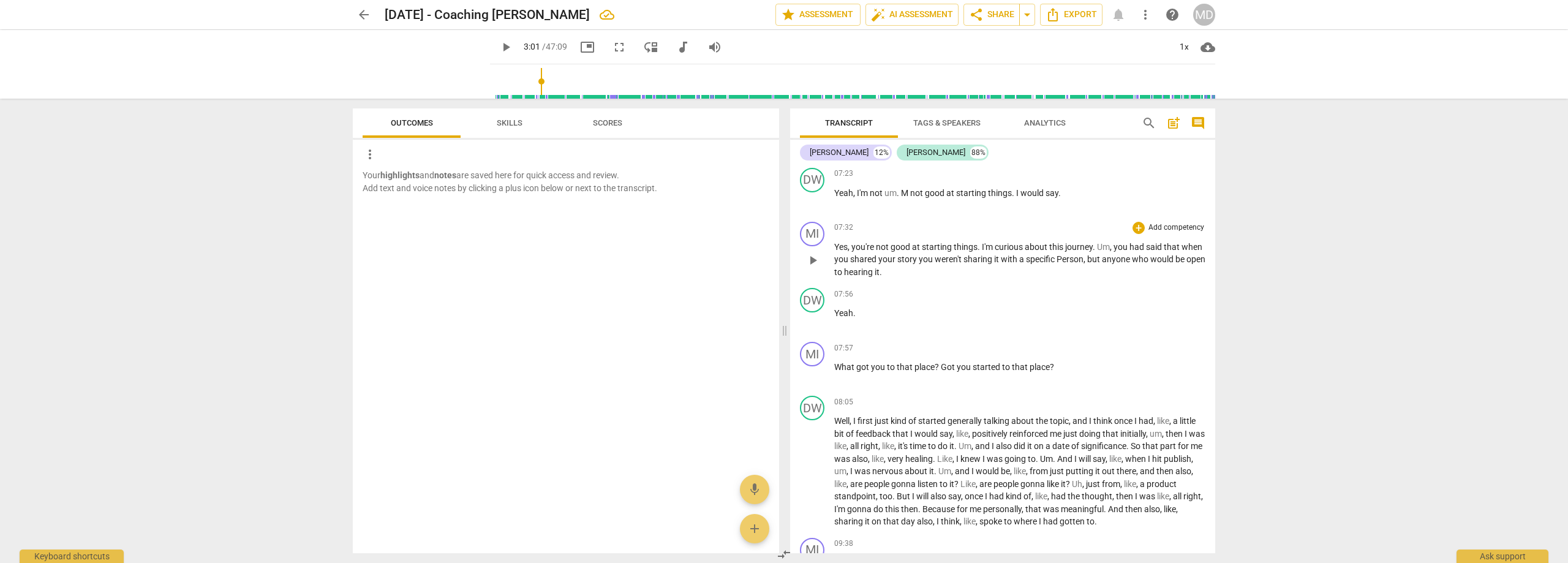
click at [811, 267] on span "play_arrow" at bounding box center [813, 261] width 15 height 15
click at [1061, 198] on span "." at bounding box center [1060, 193] width 3 height 9
type input "458"
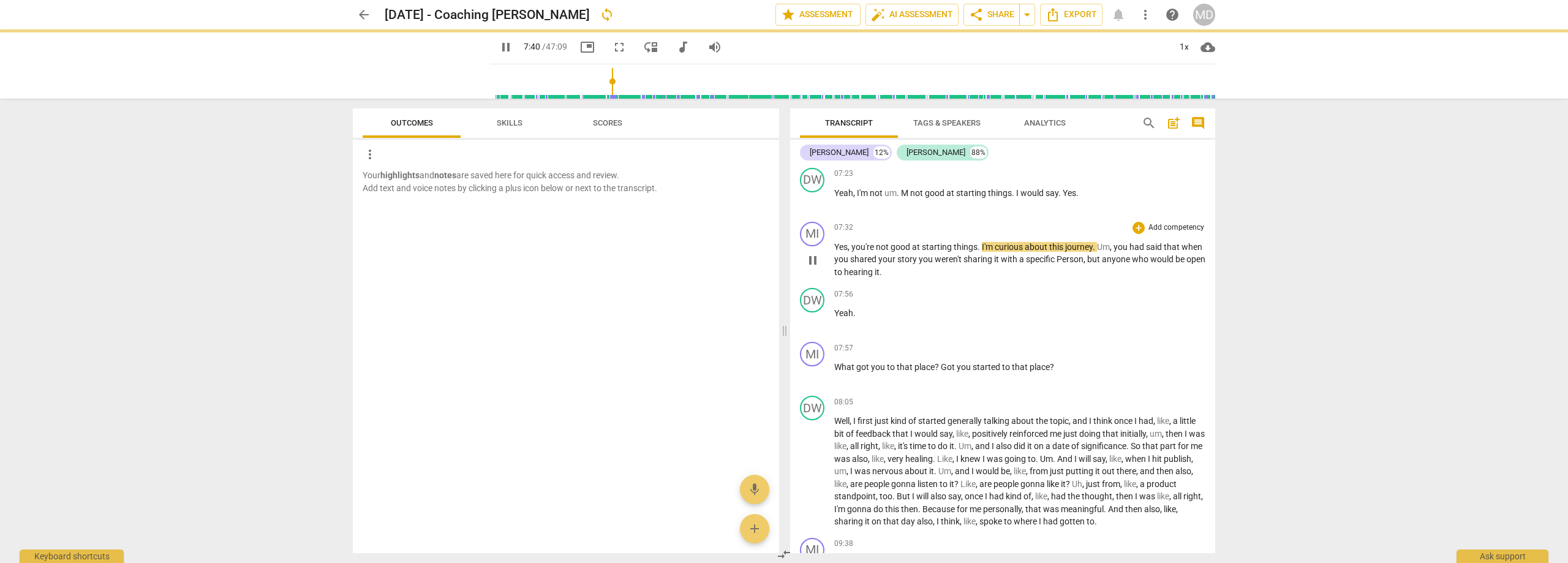
click at [853, 252] on span "you're" at bounding box center [863, 247] width 24 height 9
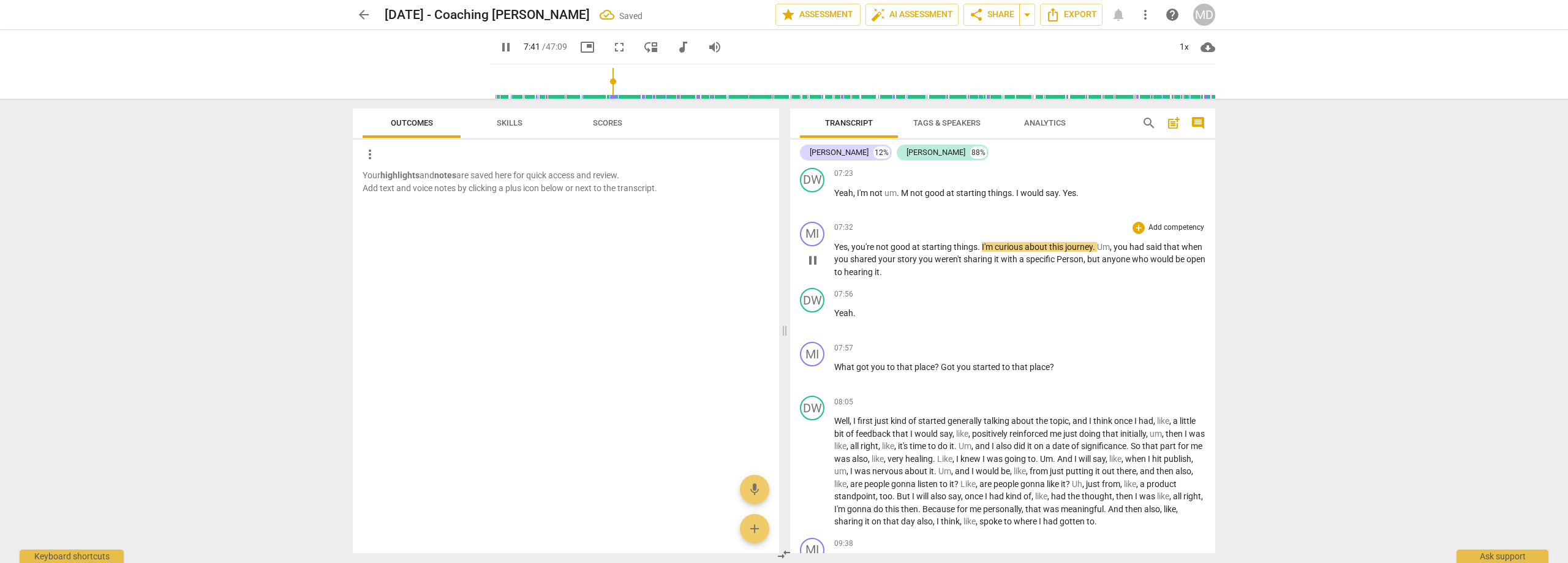
type input "461"
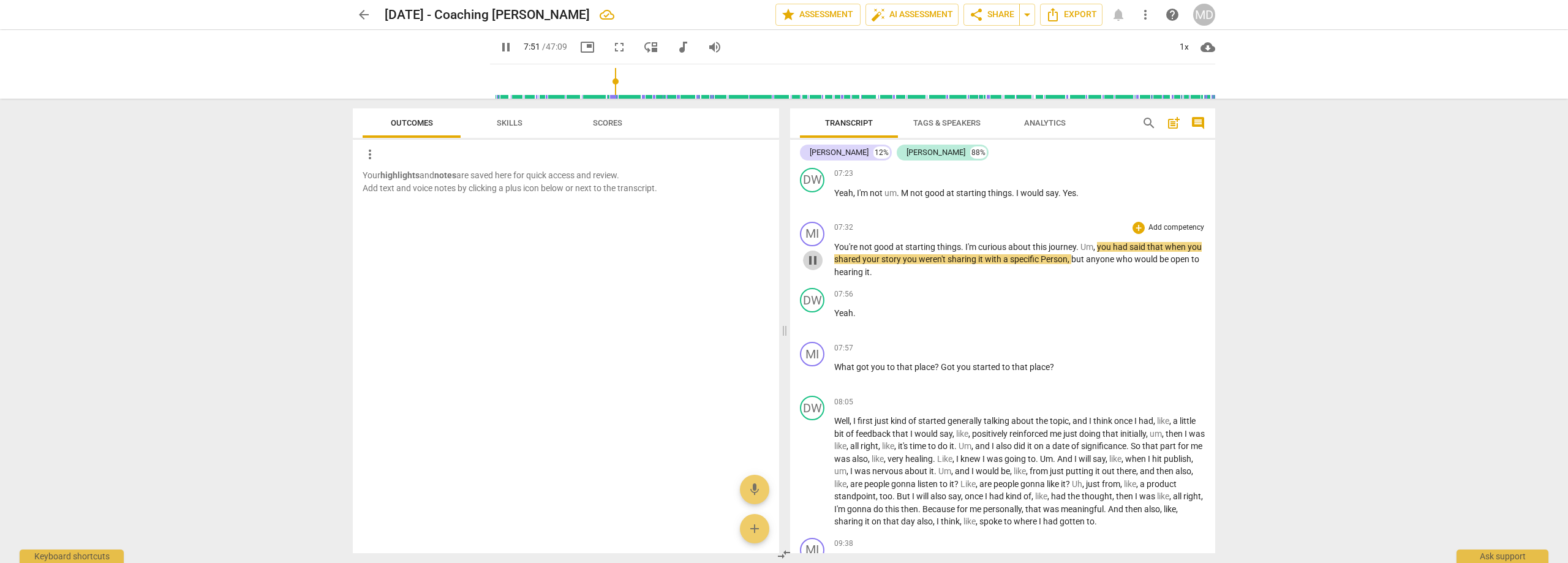
click at [809, 267] on span "pause" at bounding box center [813, 261] width 15 height 15
type input "472"
click at [1199, 9] on div "MD" at bounding box center [1205, 15] width 22 height 22
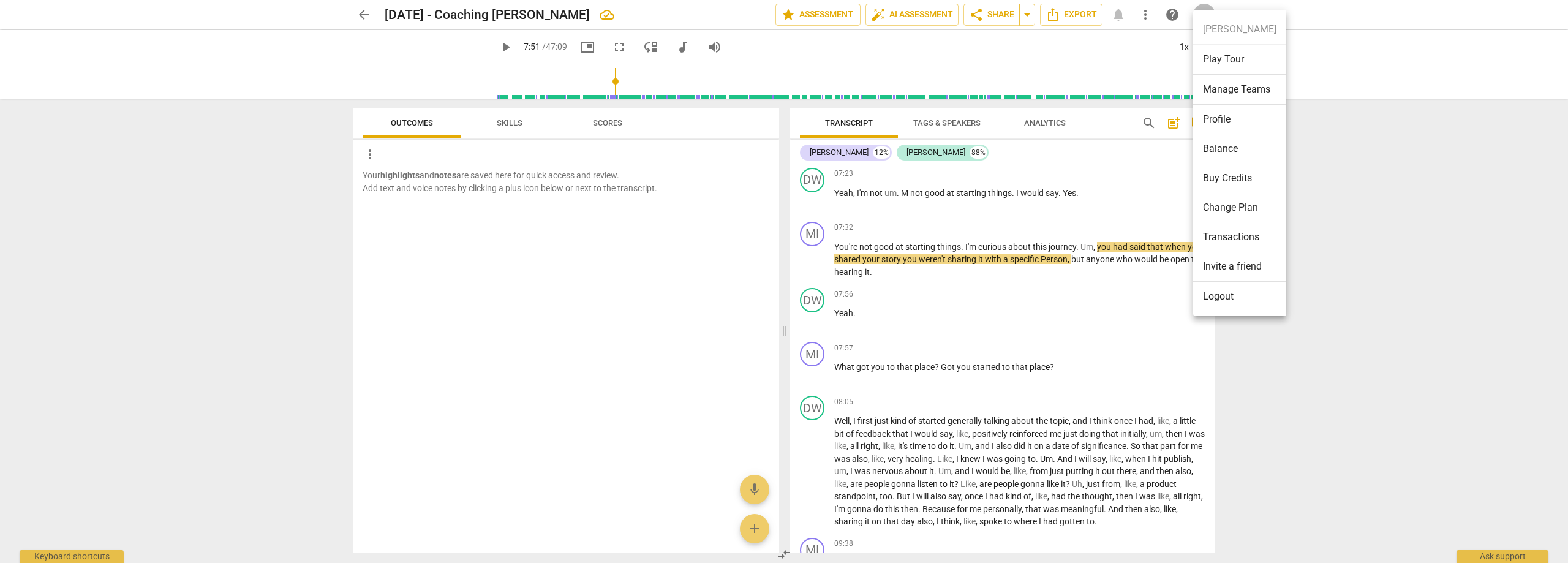
click at [1222, 301] on li "Logout" at bounding box center [1240, 296] width 93 height 29
